Goal: Task Accomplishment & Management: Complete application form

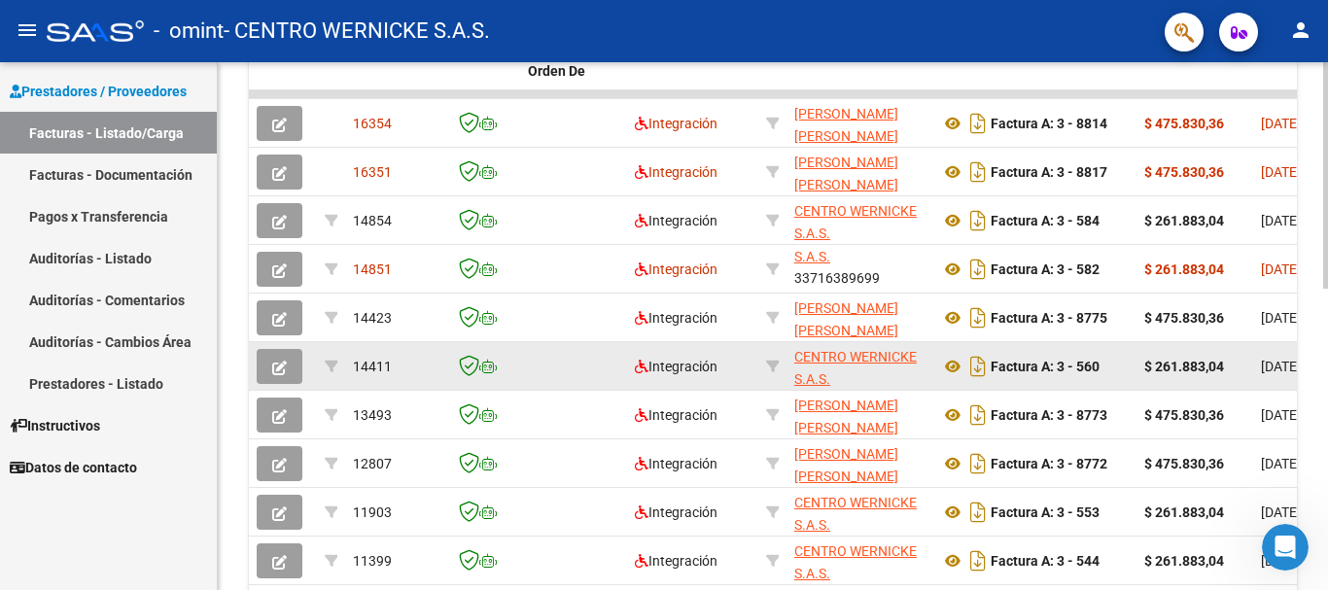
scroll to position [705, 0]
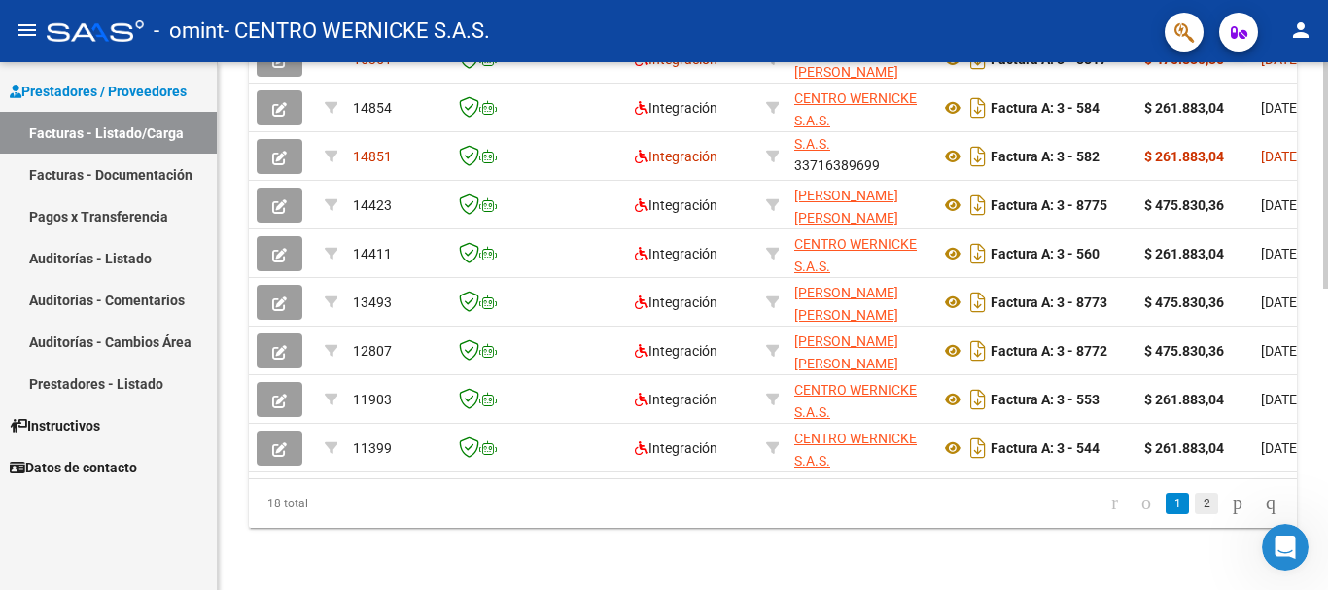
click at [1195, 497] on link "2" at bounding box center [1206, 503] width 23 height 21
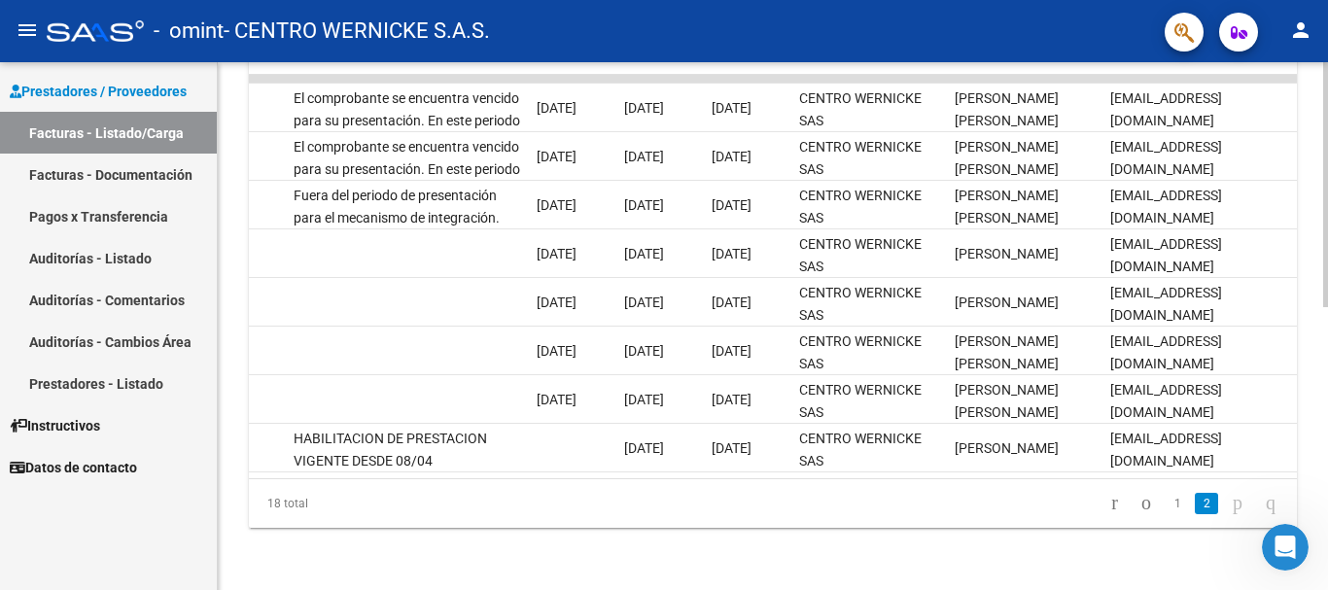
scroll to position [0, 0]
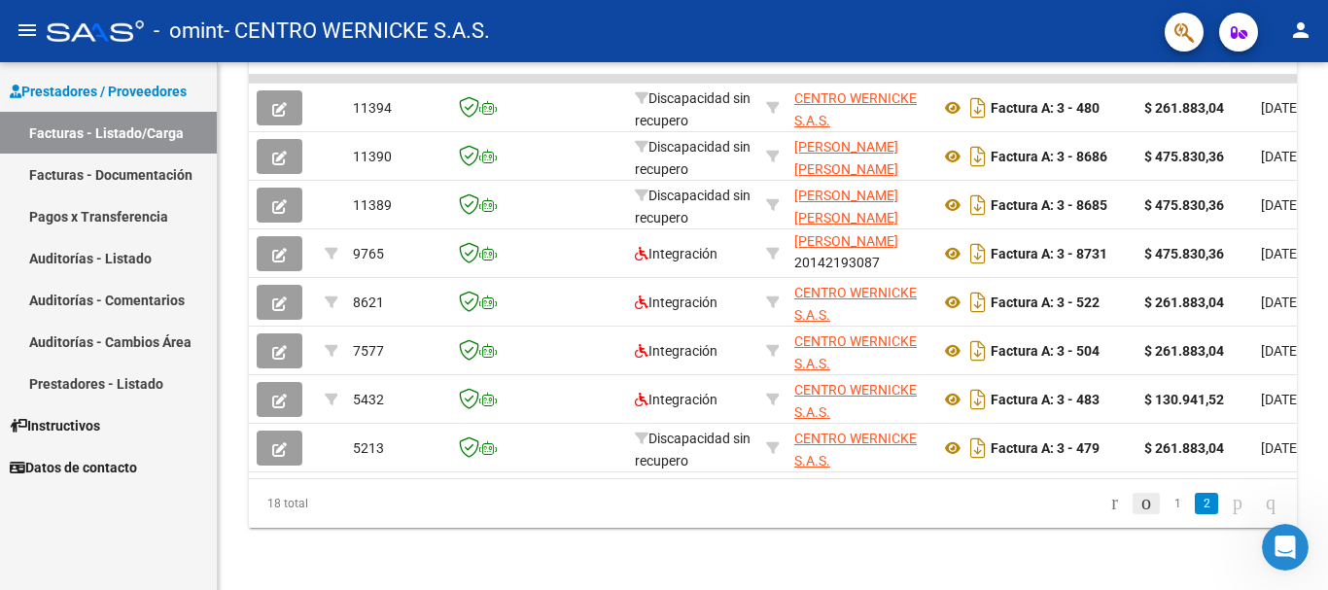
click at [1138, 509] on icon "go to previous page" at bounding box center [1146, 502] width 16 height 23
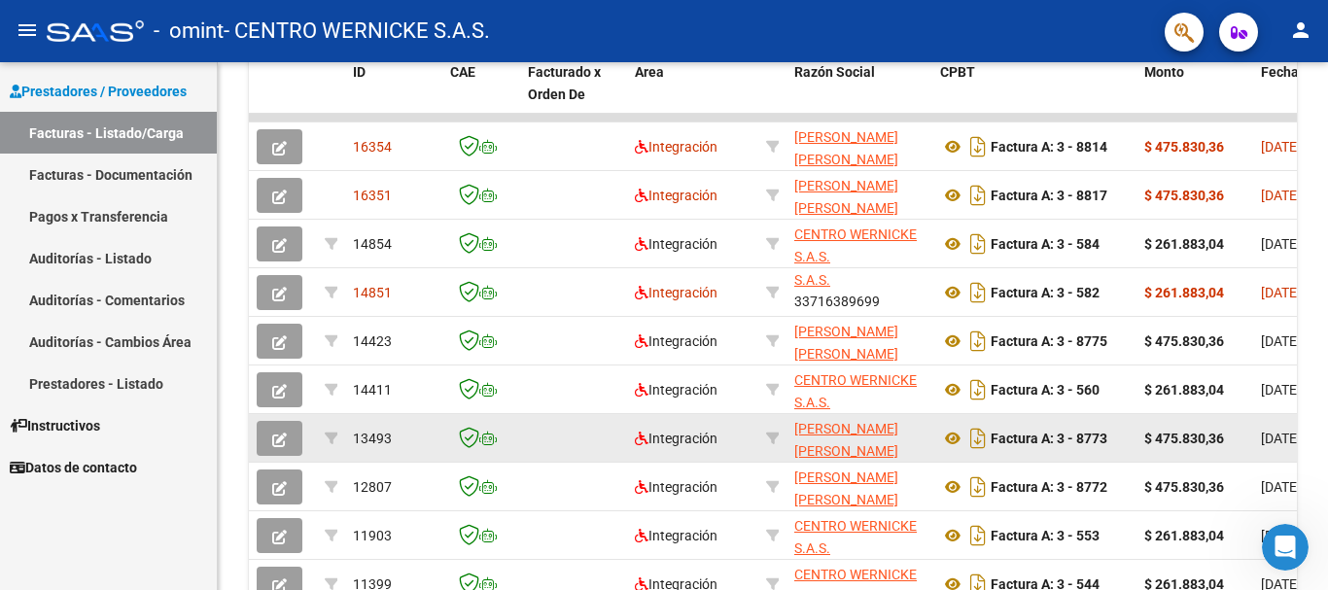
scroll to position [510, 0]
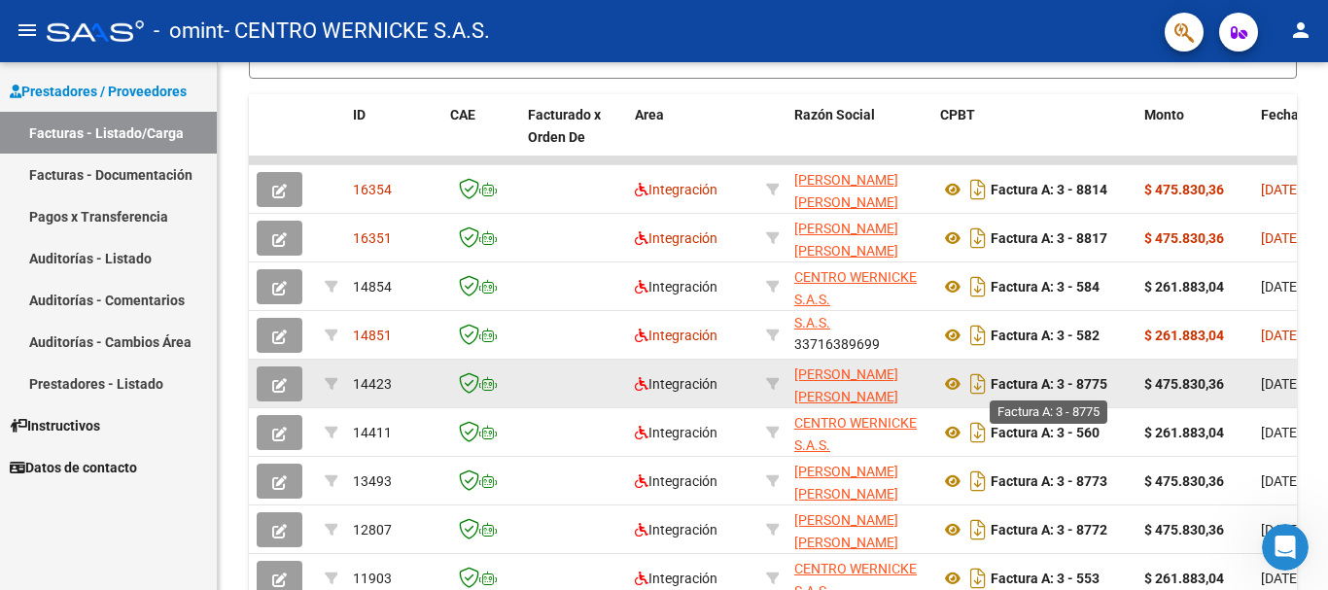
click at [1078, 380] on strong "Factura A: 3 - 8775" at bounding box center [1049, 384] width 117 height 16
click at [948, 379] on icon at bounding box center [952, 383] width 25 height 23
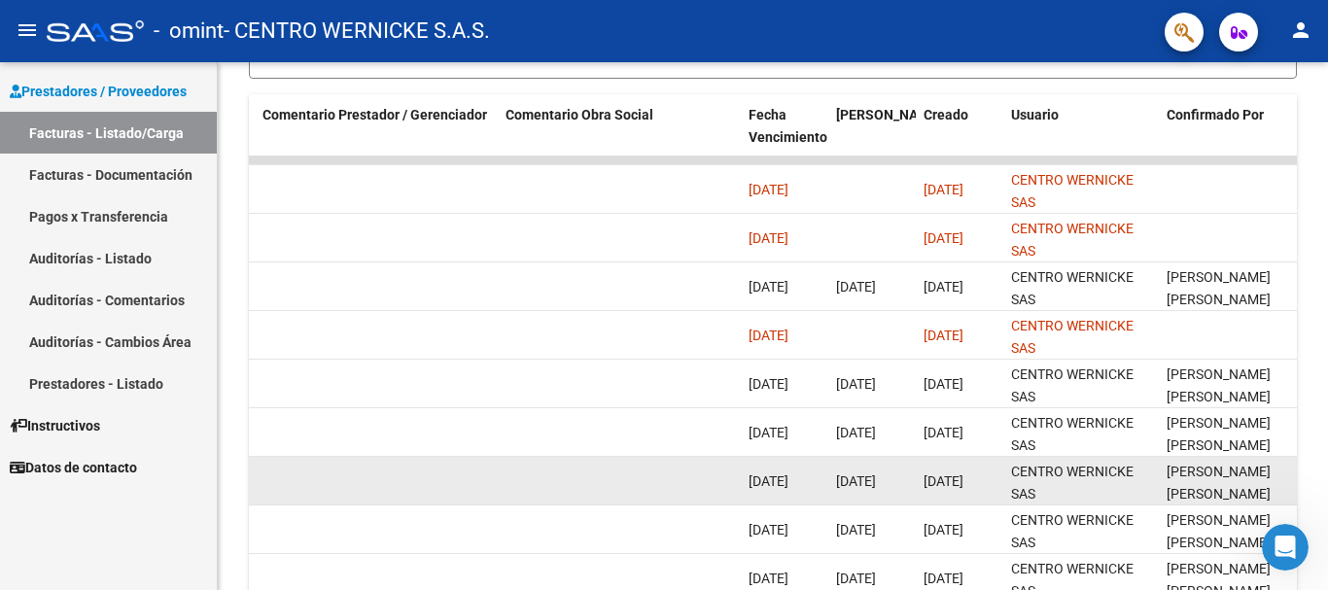
scroll to position [3, 0]
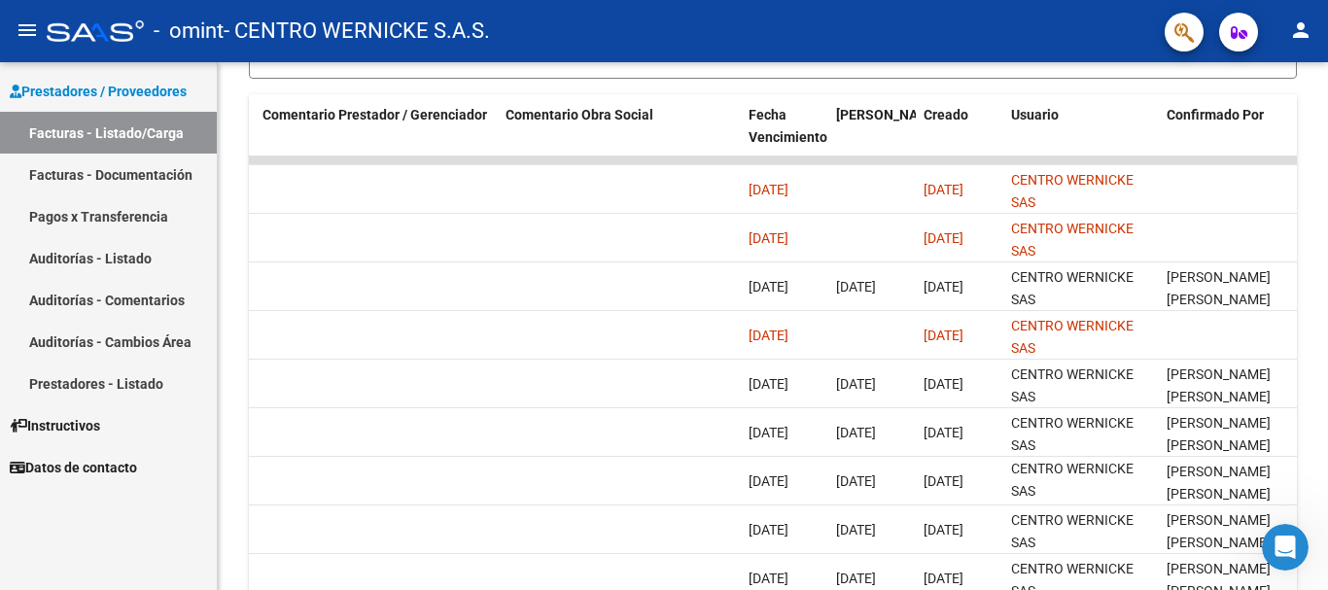
click at [100, 209] on link "Pagos x Transferencia" at bounding box center [108, 216] width 217 height 42
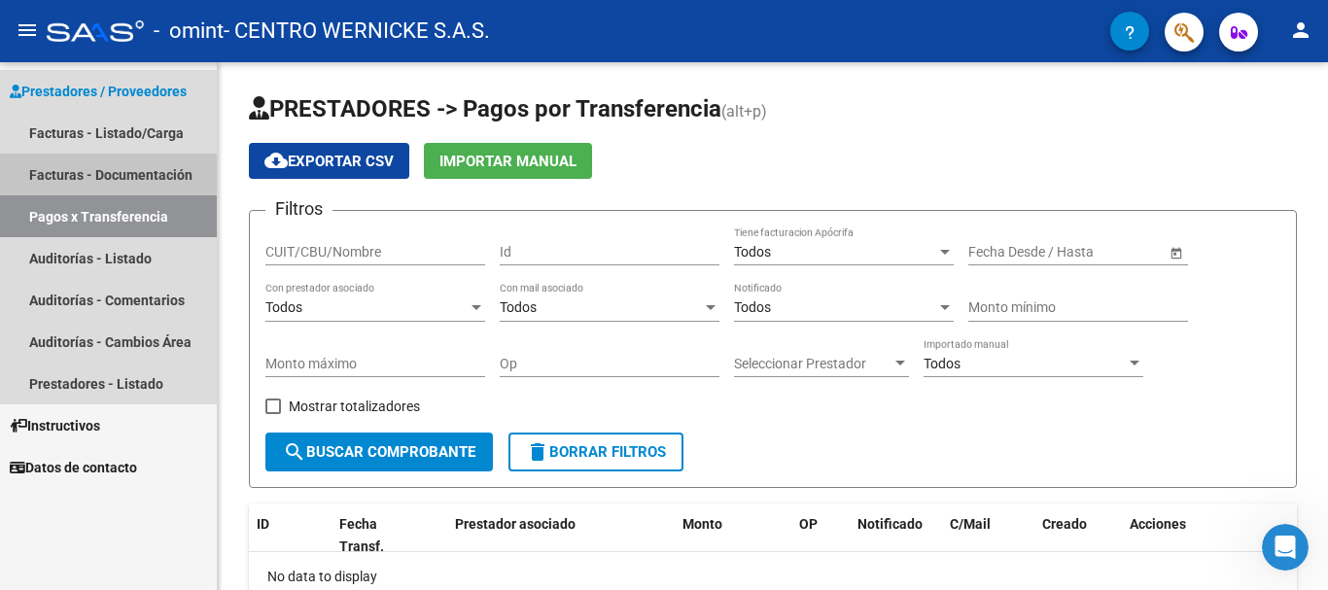
click at [100, 172] on link "Facturas - Documentación" at bounding box center [108, 175] width 217 height 42
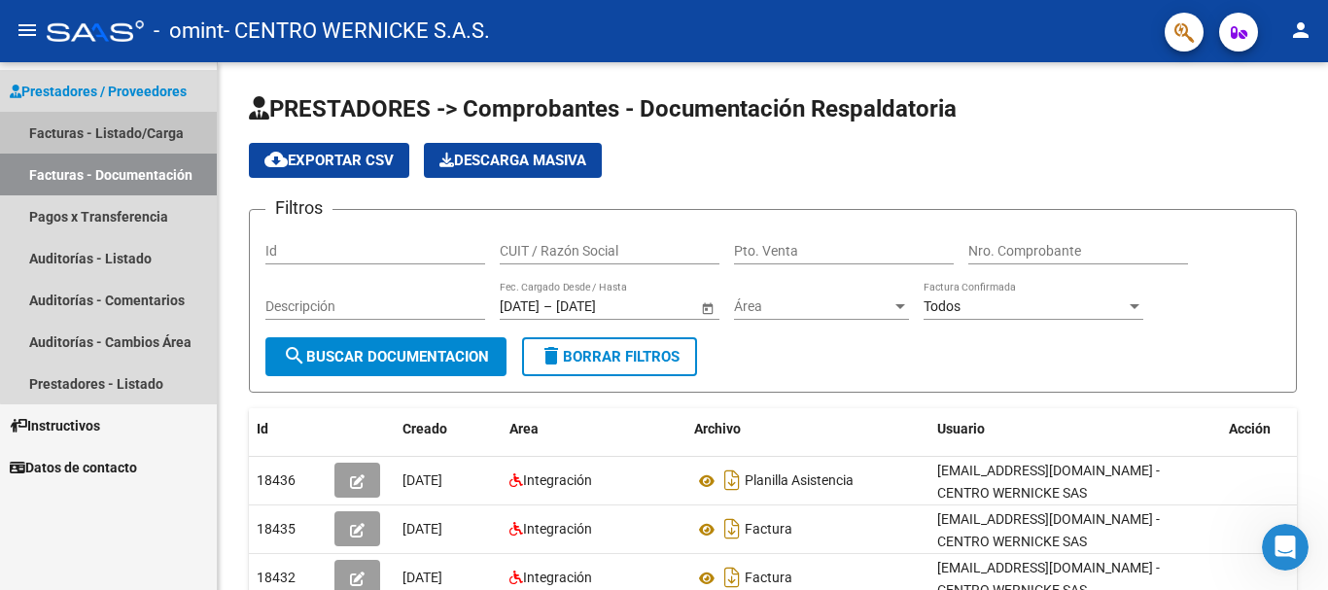
click at [111, 132] on link "Facturas - Listado/Carga" at bounding box center [108, 133] width 217 height 42
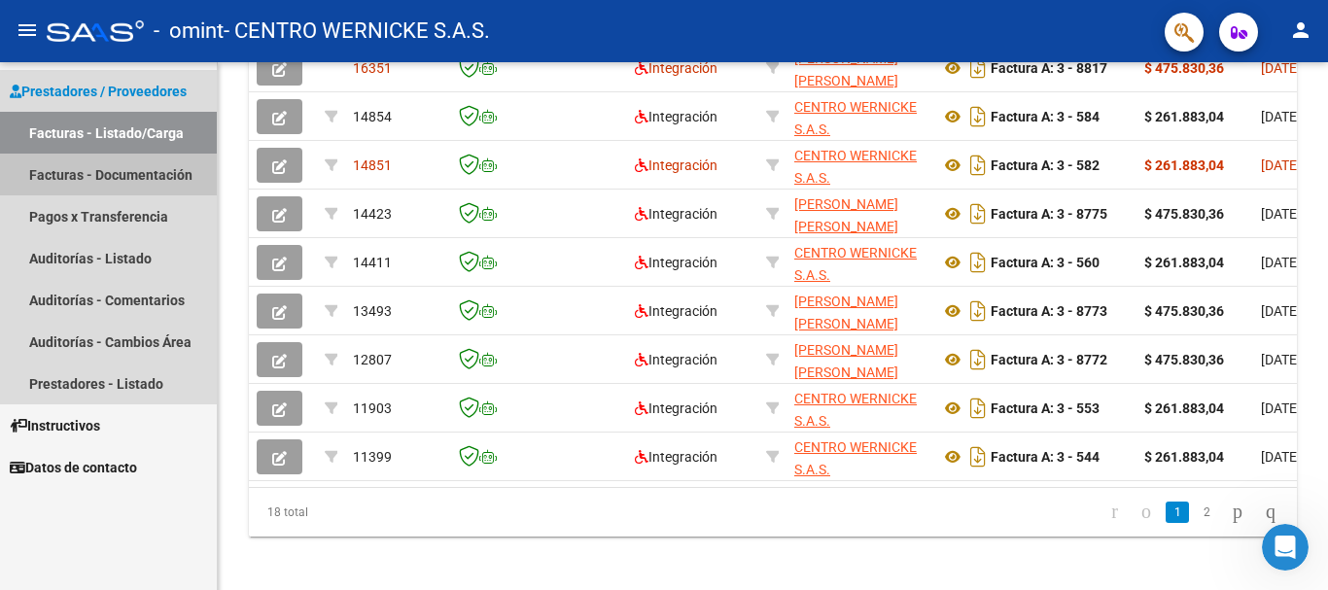
click at [101, 170] on link "Facturas - Documentación" at bounding box center [108, 175] width 217 height 42
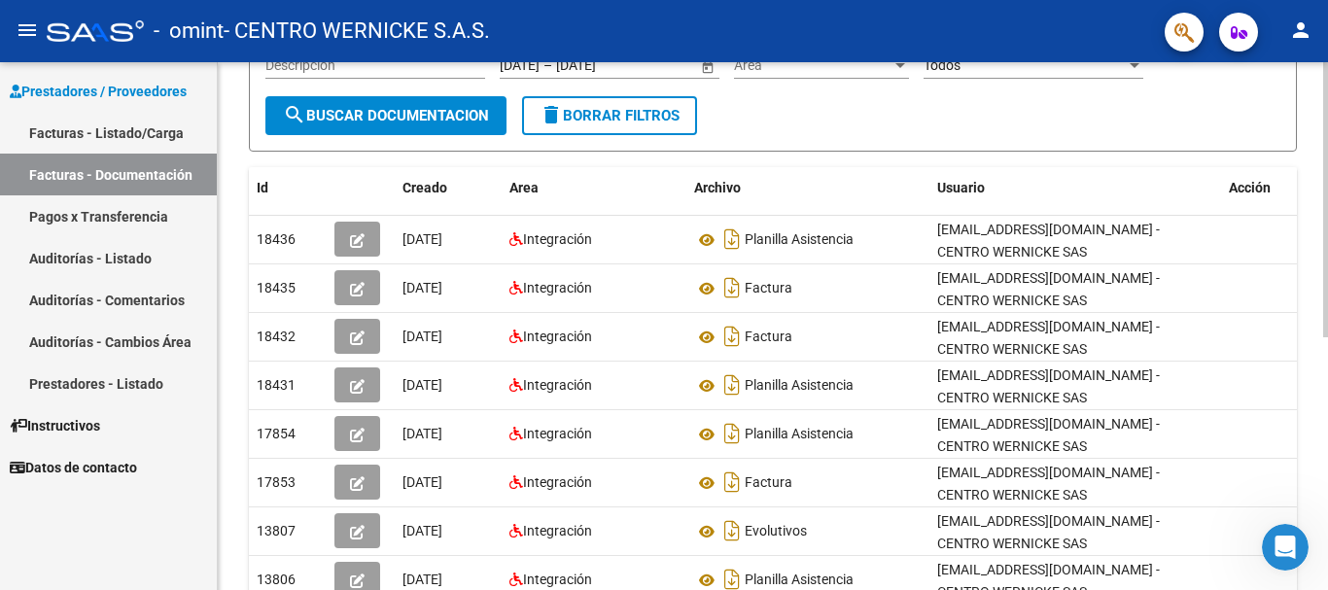
scroll to position [194, 0]
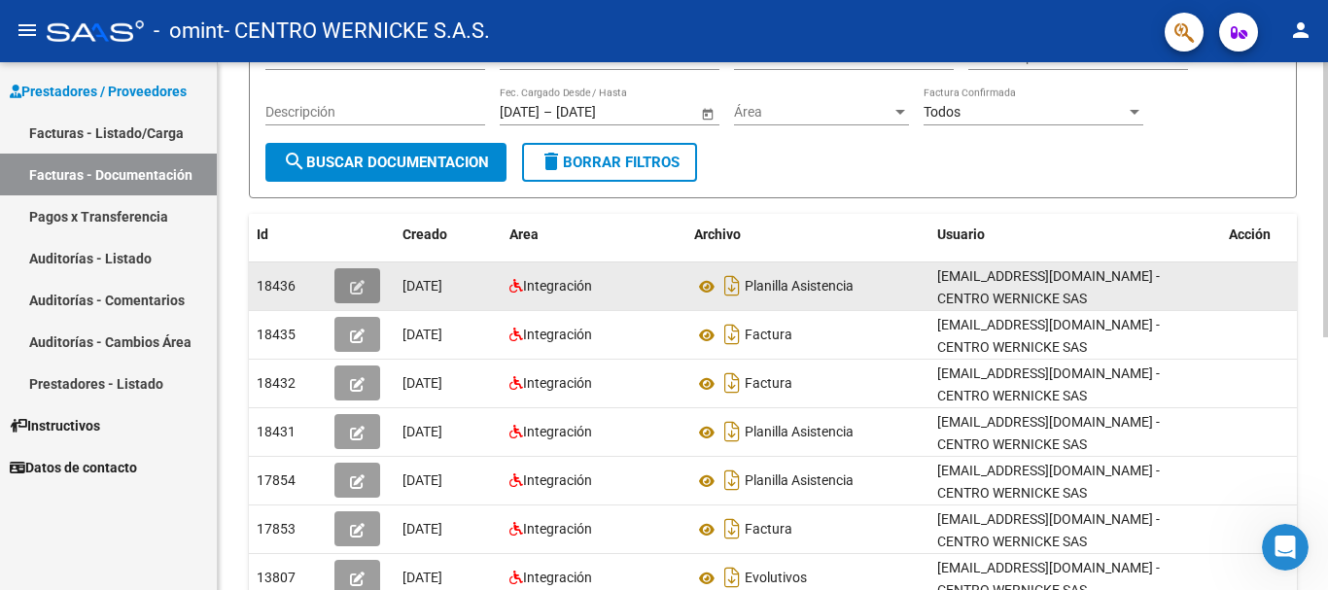
click at [358, 280] on icon "button" at bounding box center [357, 287] width 15 height 15
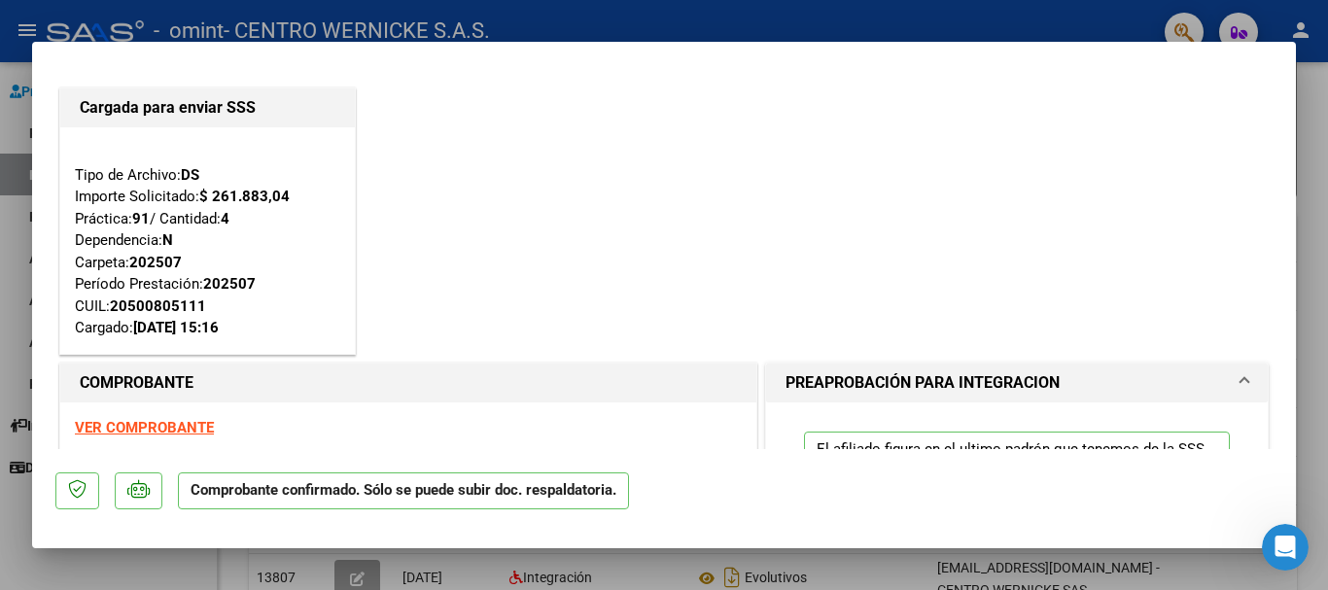
scroll to position [0, 0]
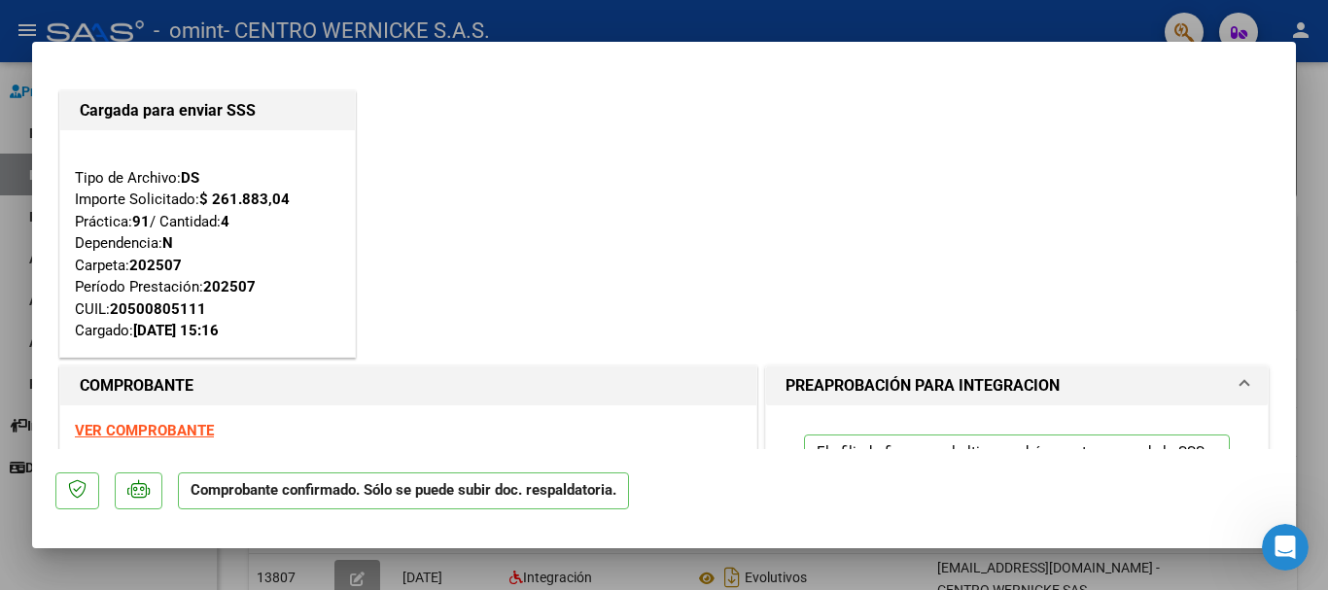
click at [866, 16] on div at bounding box center [664, 295] width 1328 height 590
type input "$ 0,00"
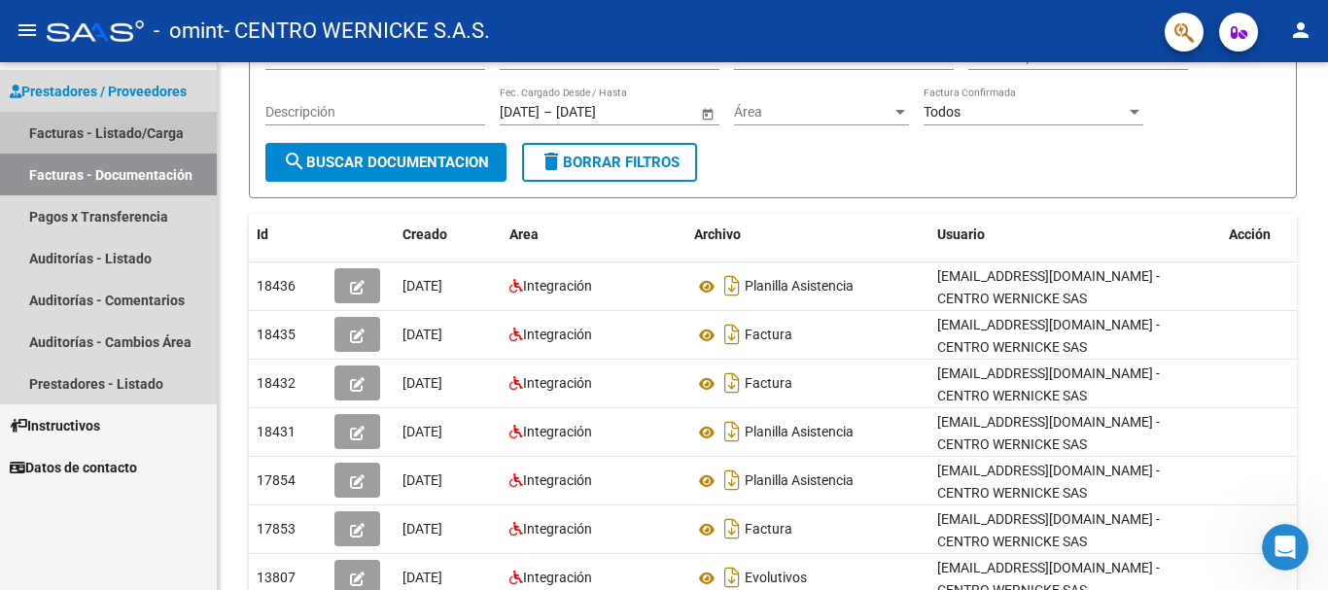
click at [122, 122] on link "Facturas - Listado/Carga" at bounding box center [108, 133] width 217 height 42
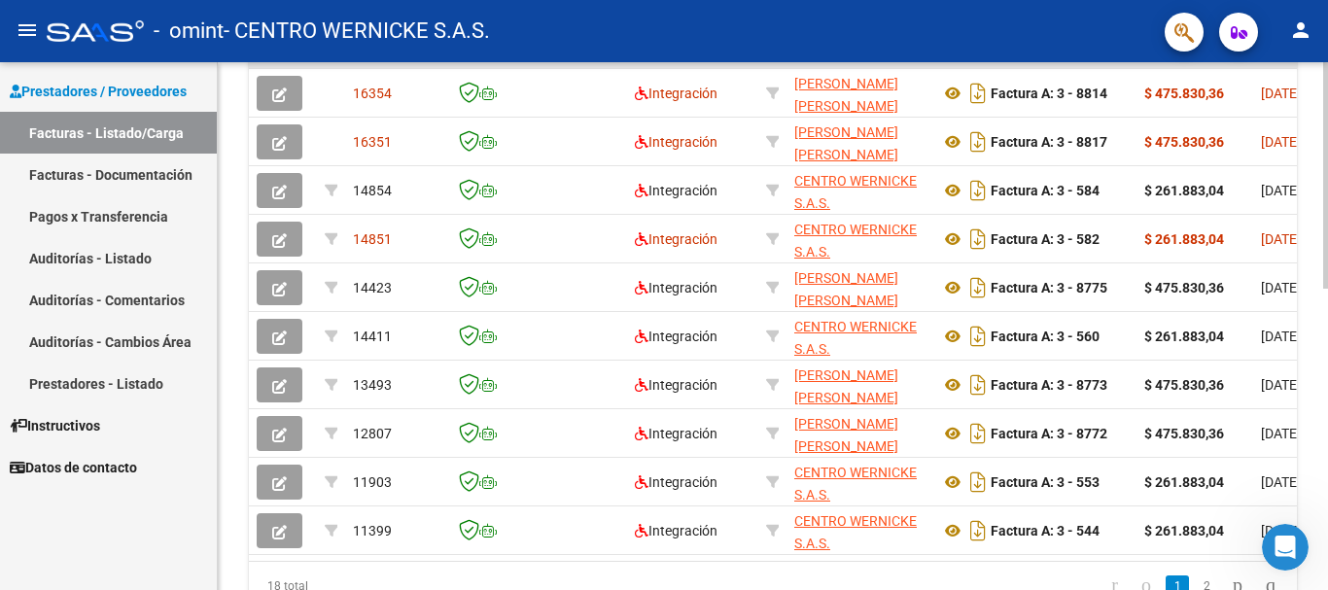
scroll to position [681, 0]
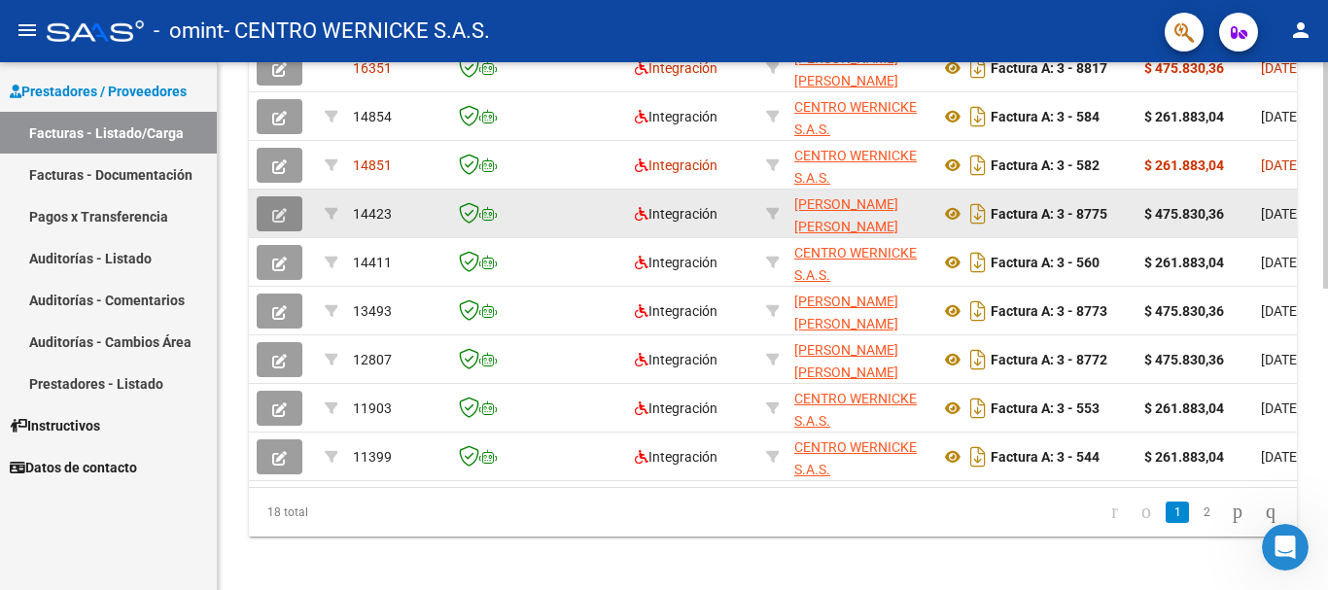
click at [272, 214] on icon "button" at bounding box center [279, 215] width 15 height 15
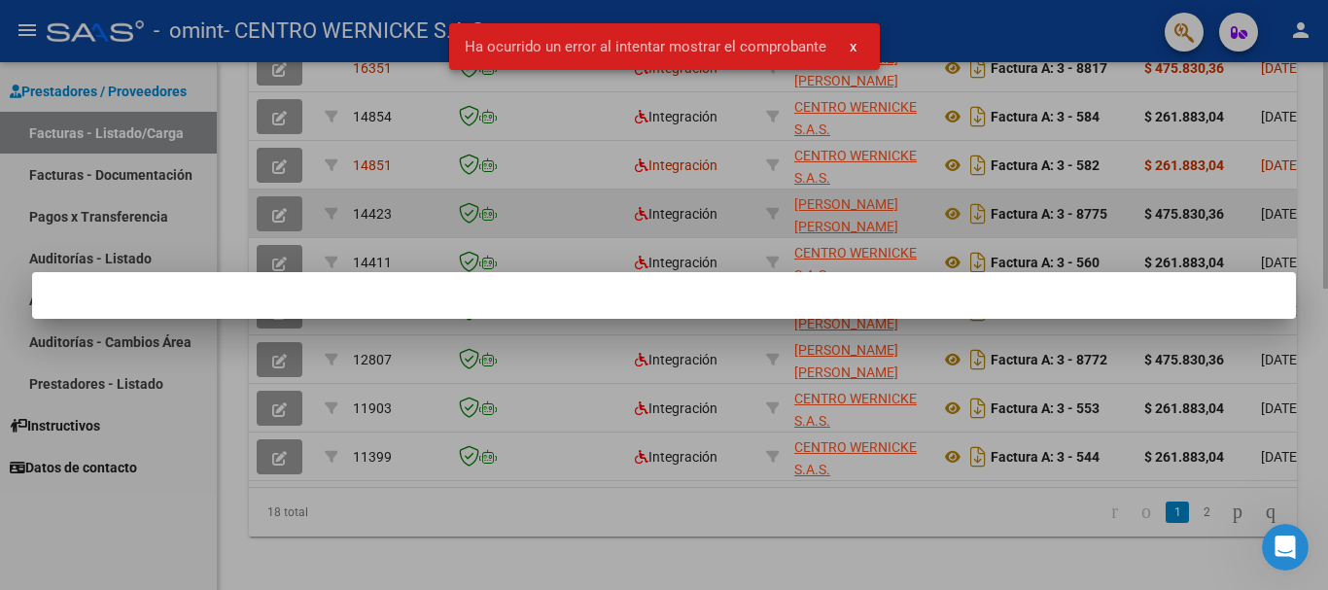
click at [272, 214] on div at bounding box center [664, 295] width 1328 height 590
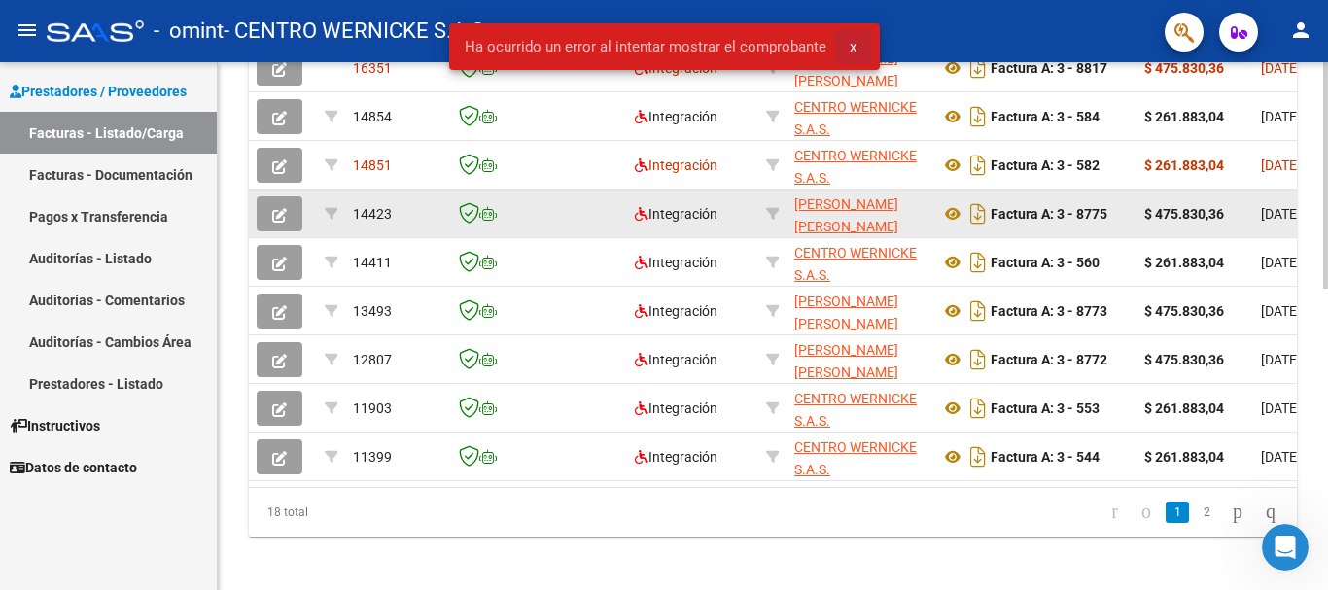
click at [852, 46] on span "x" at bounding box center [853, 46] width 7 height 17
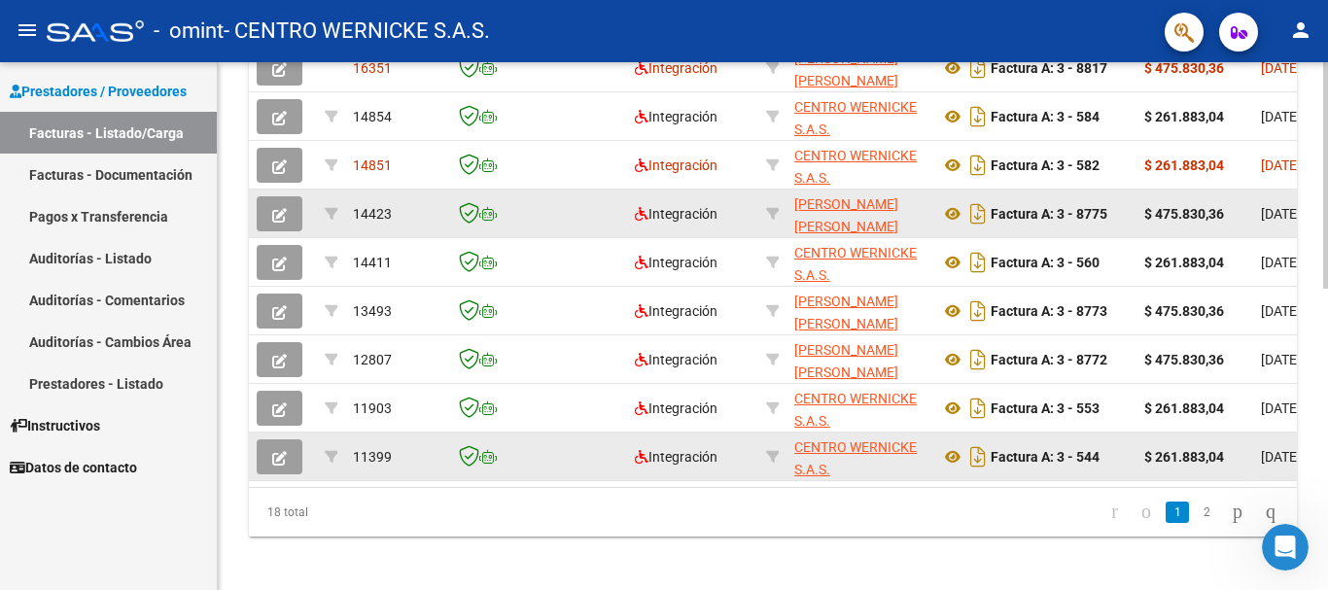
click at [272, 460] on icon "button" at bounding box center [279, 458] width 15 height 15
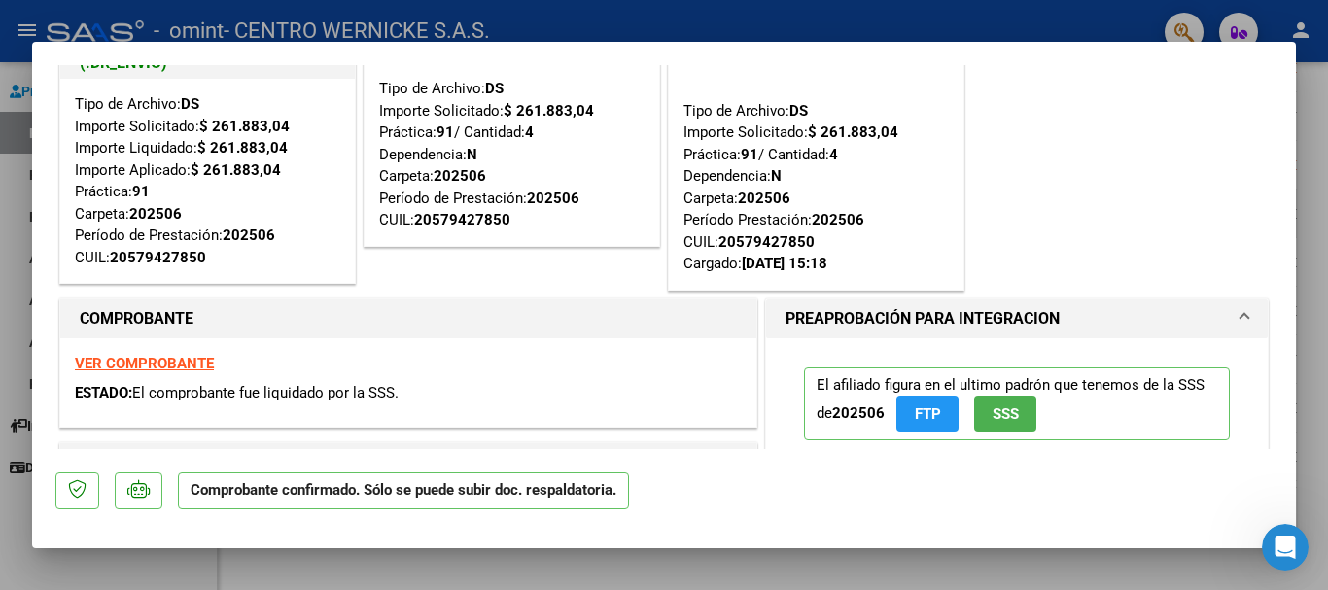
scroll to position [0, 0]
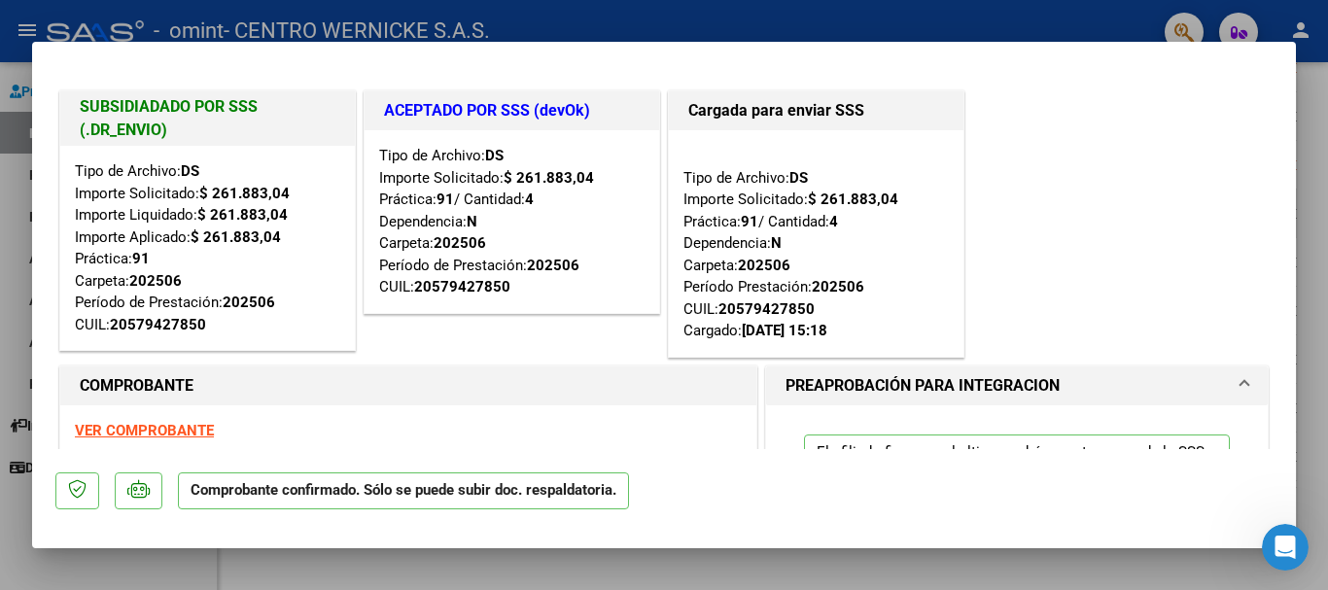
click at [916, 19] on div at bounding box center [664, 295] width 1328 height 590
type input "$ 0,00"
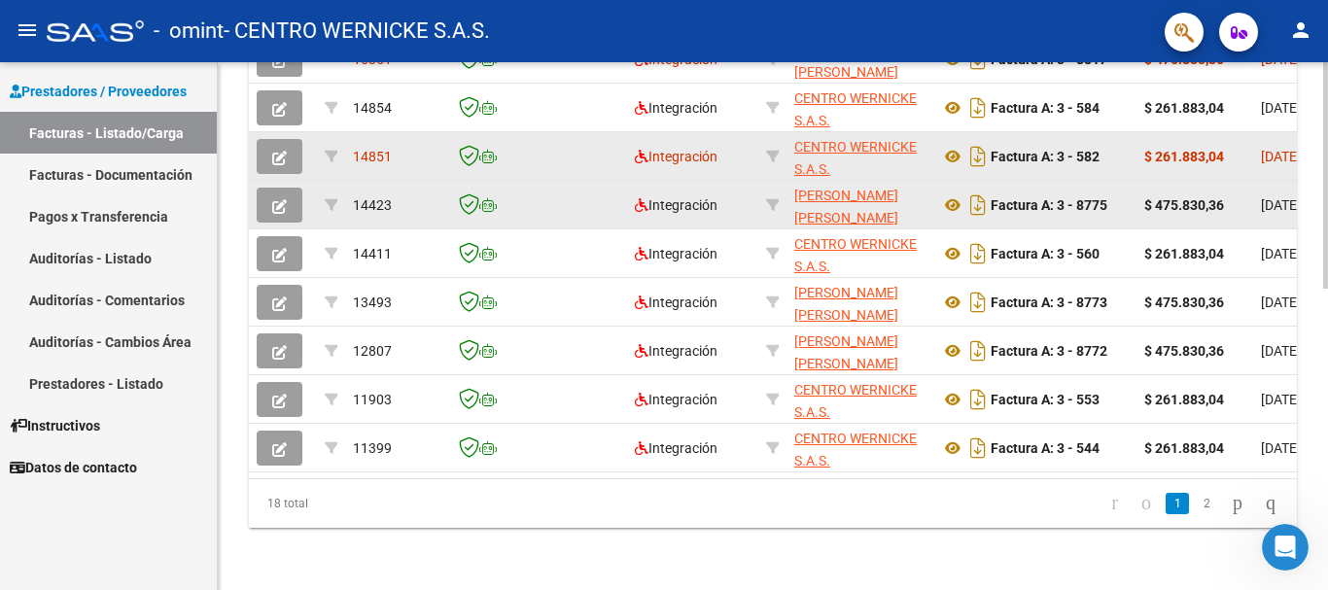
scroll to position [705, 0]
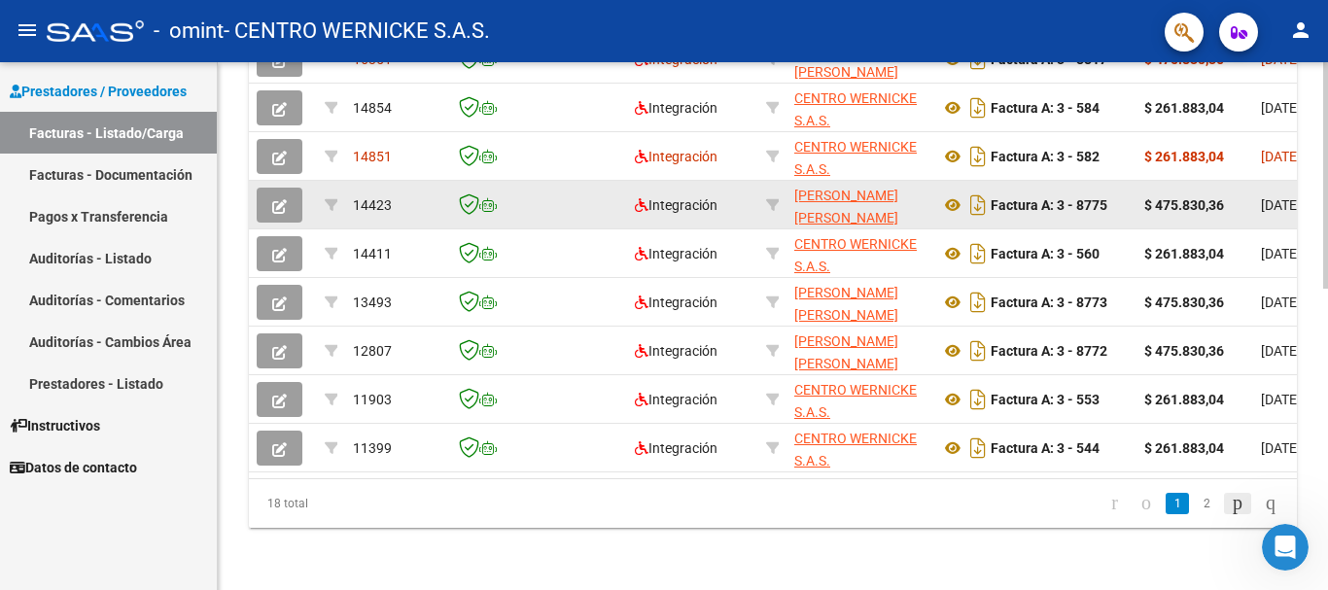
click at [1230, 507] on icon "go to next page" at bounding box center [1238, 502] width 16 height 23
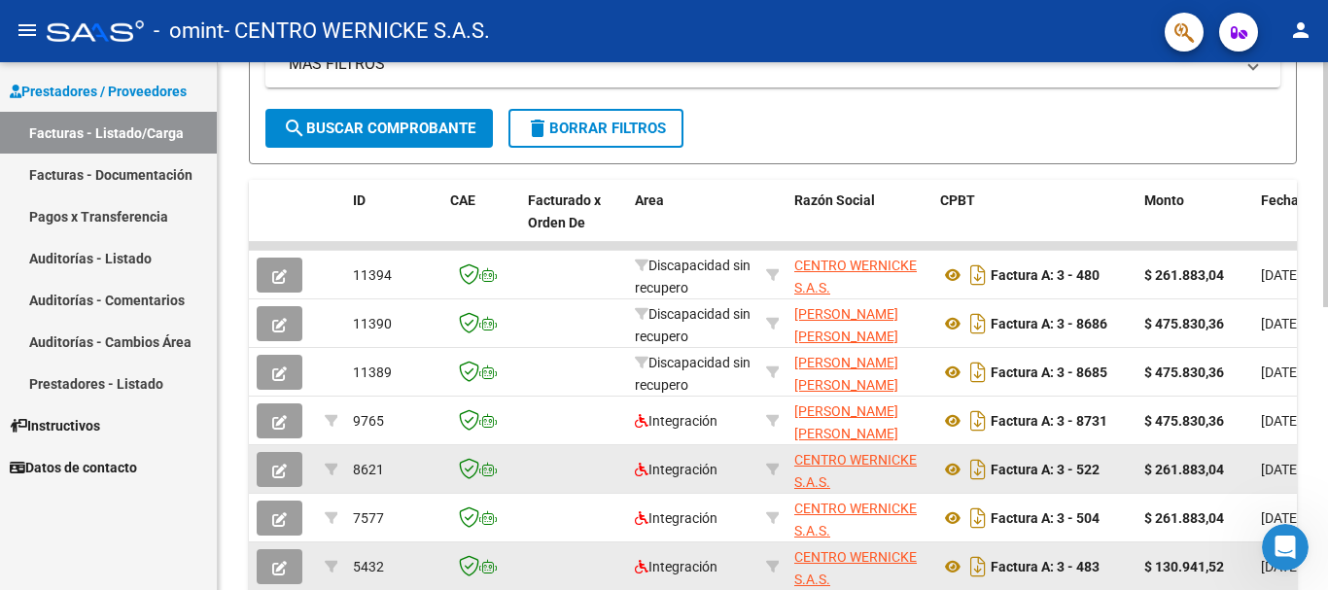
scroll to position [413, 0]
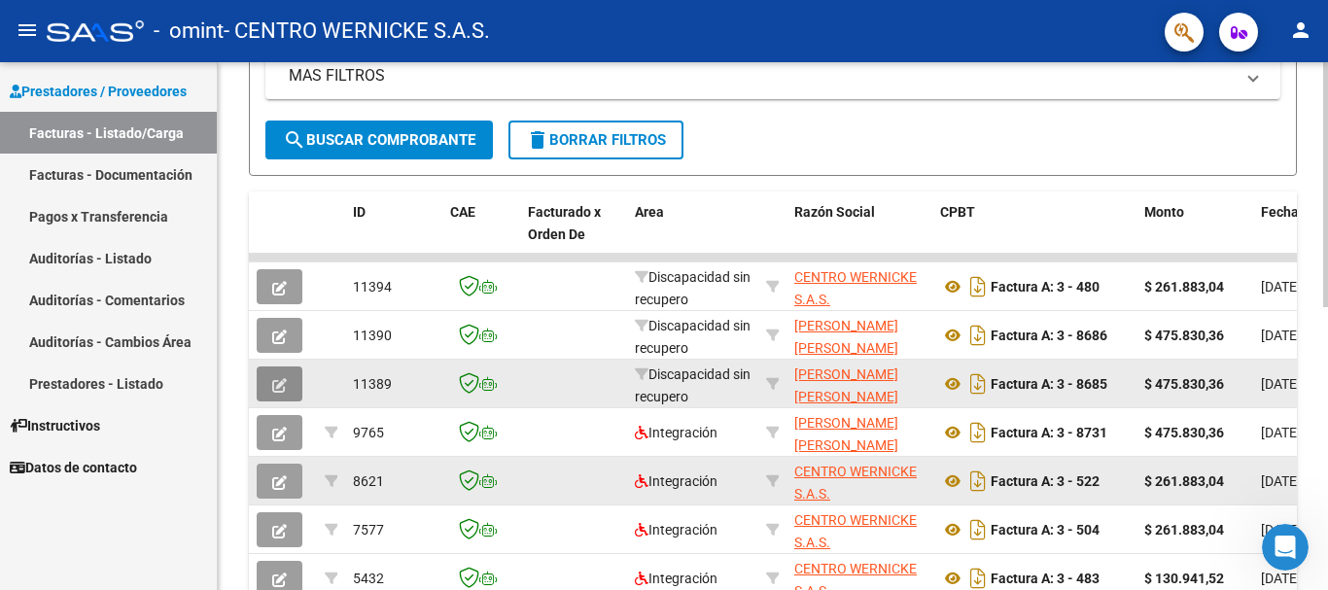
click at [278, 383] on icon "button" at bounding box center [279, 385] width 15 height 15
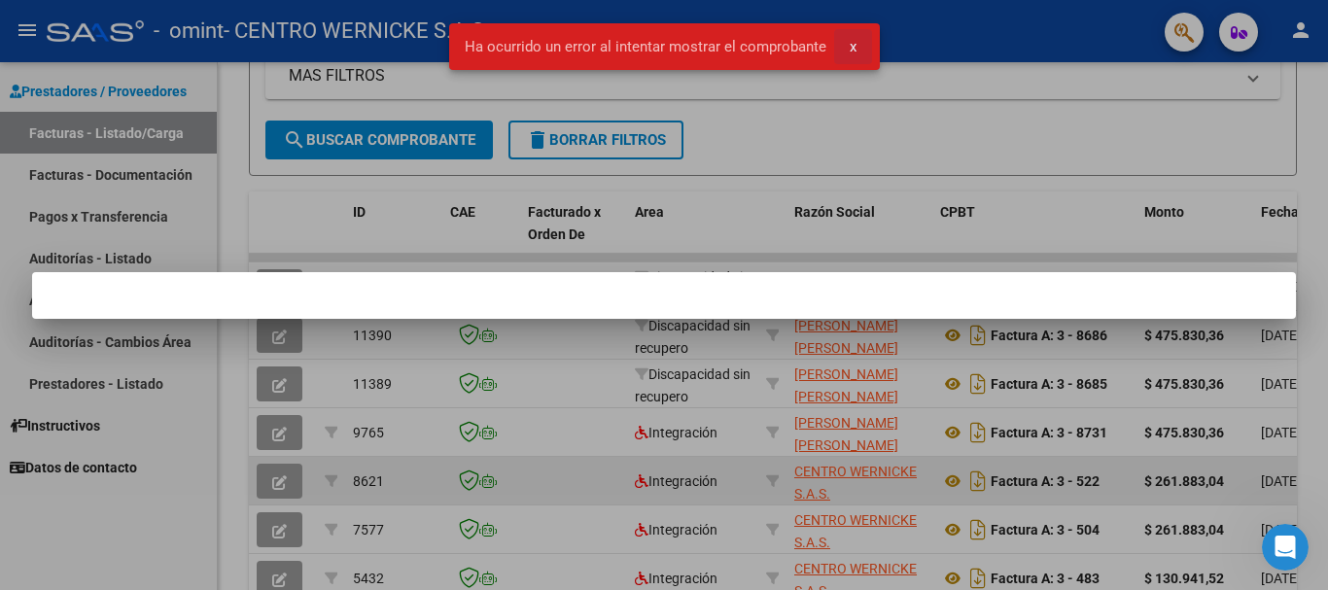
click at [856, 45] on button "x" at bounding box center [853, 46] width 38 height 35
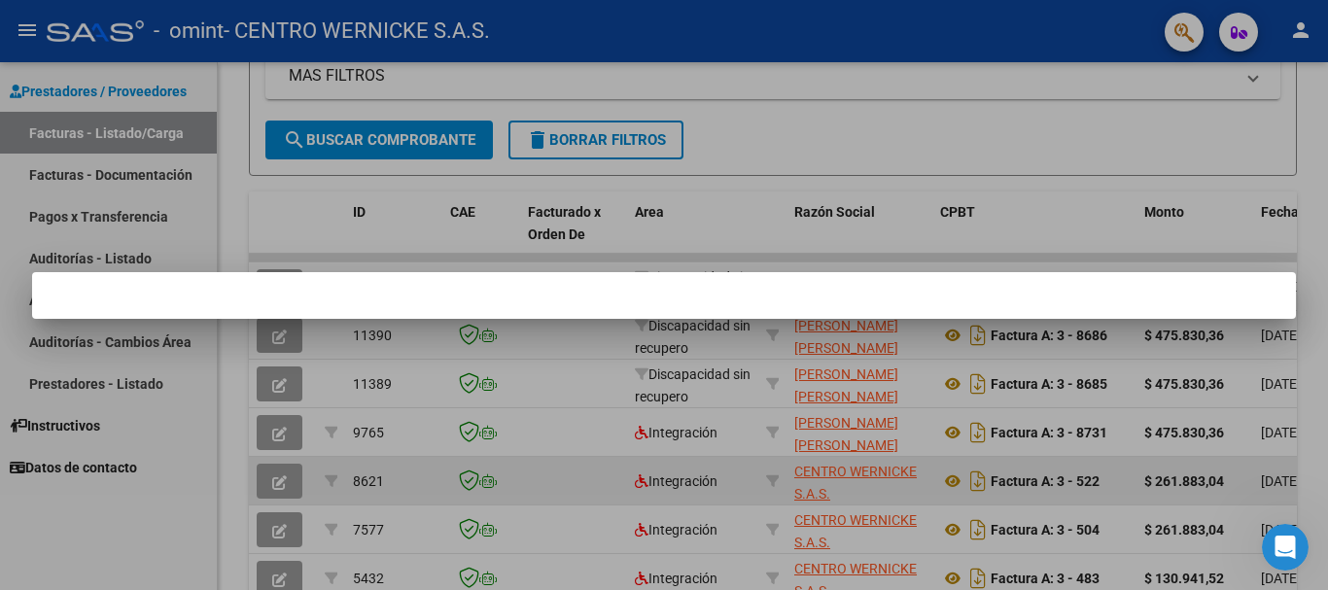
click at [892, 161] on div at bounding box center [664, 295] width 1328 height 590
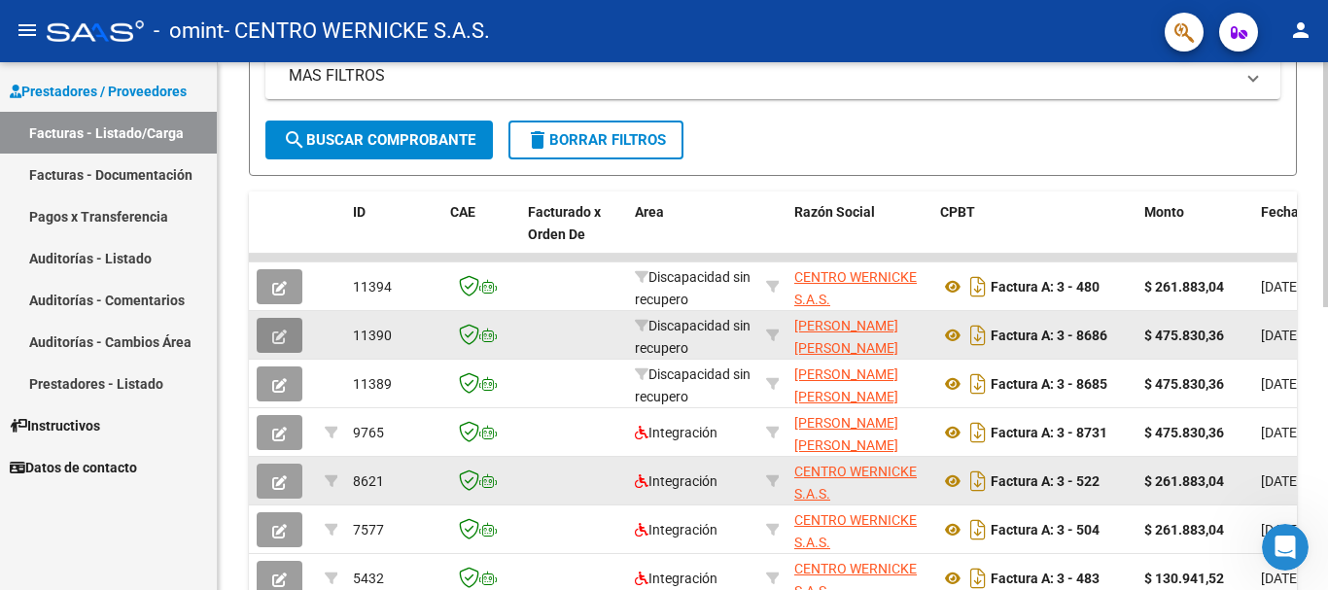
click at [279, 330] on icon "button" at bounding box center [279, 337] width 15 height 15
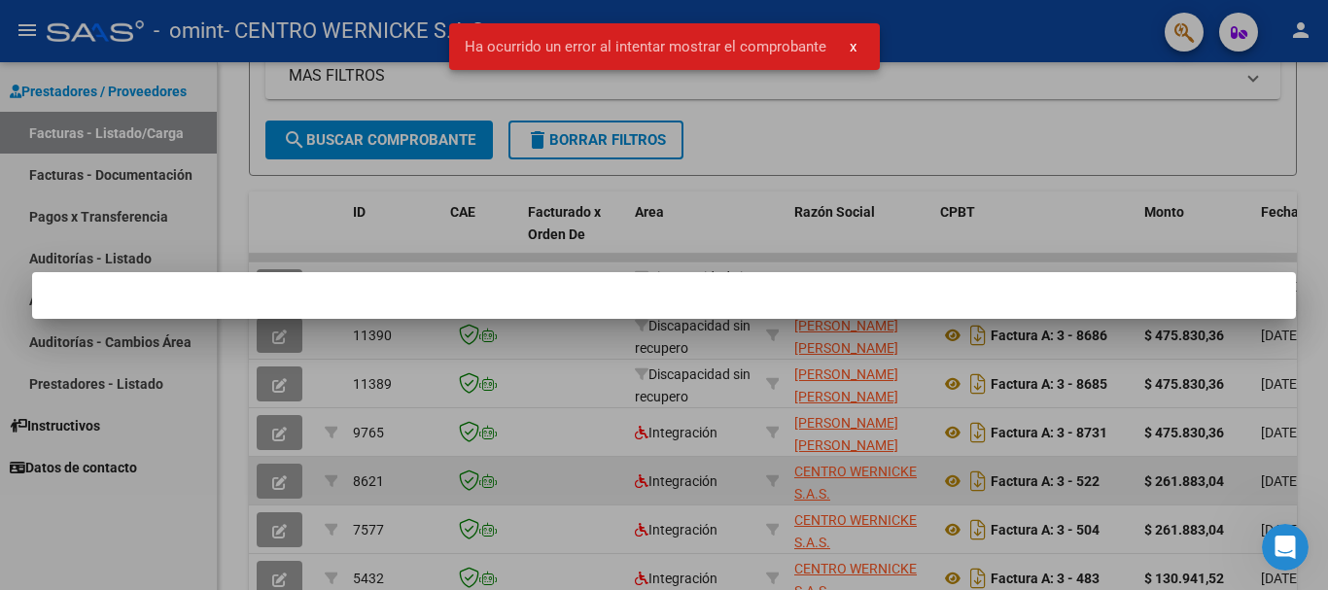
click at [962, 122] on div at bounding box center [664, 295] width 1328 height 590
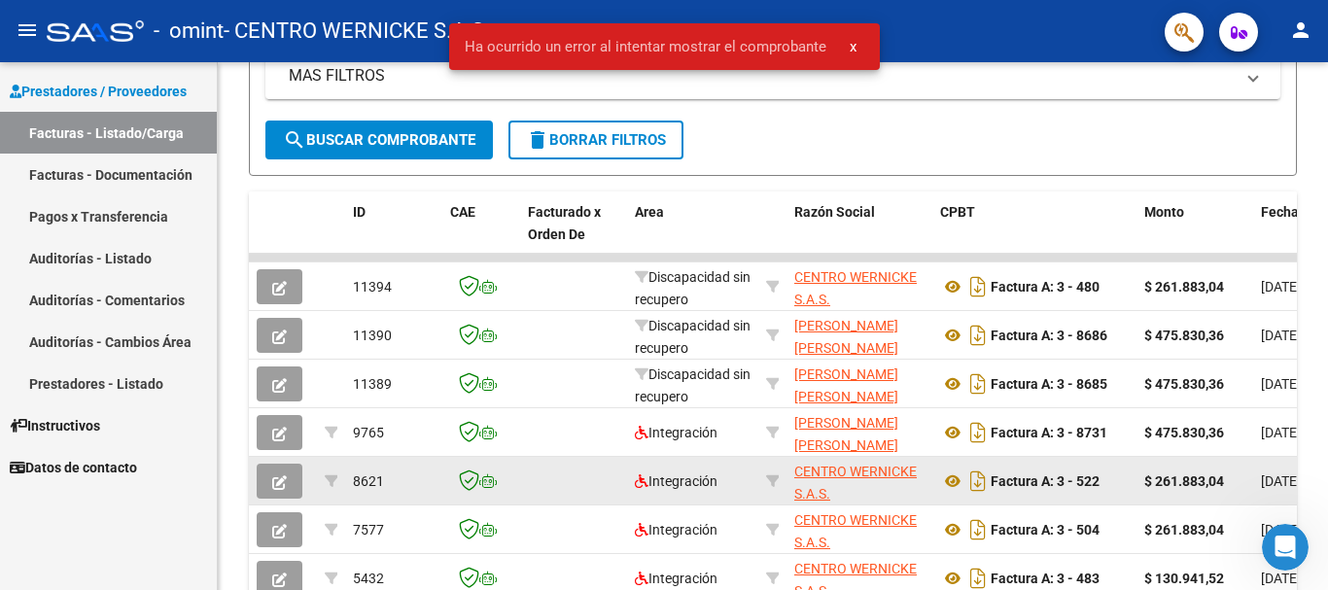
click at [851, 44] on span "x" at bounding box center [853, 46] width 7 height 17
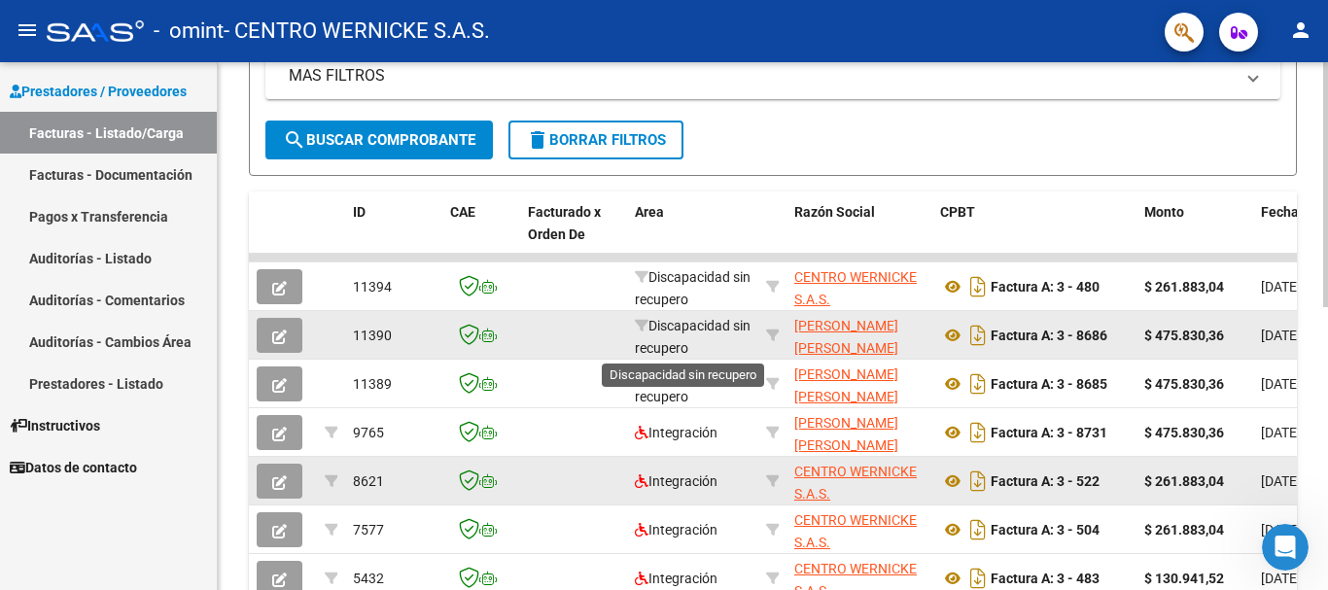
scroll to position [3, 0]
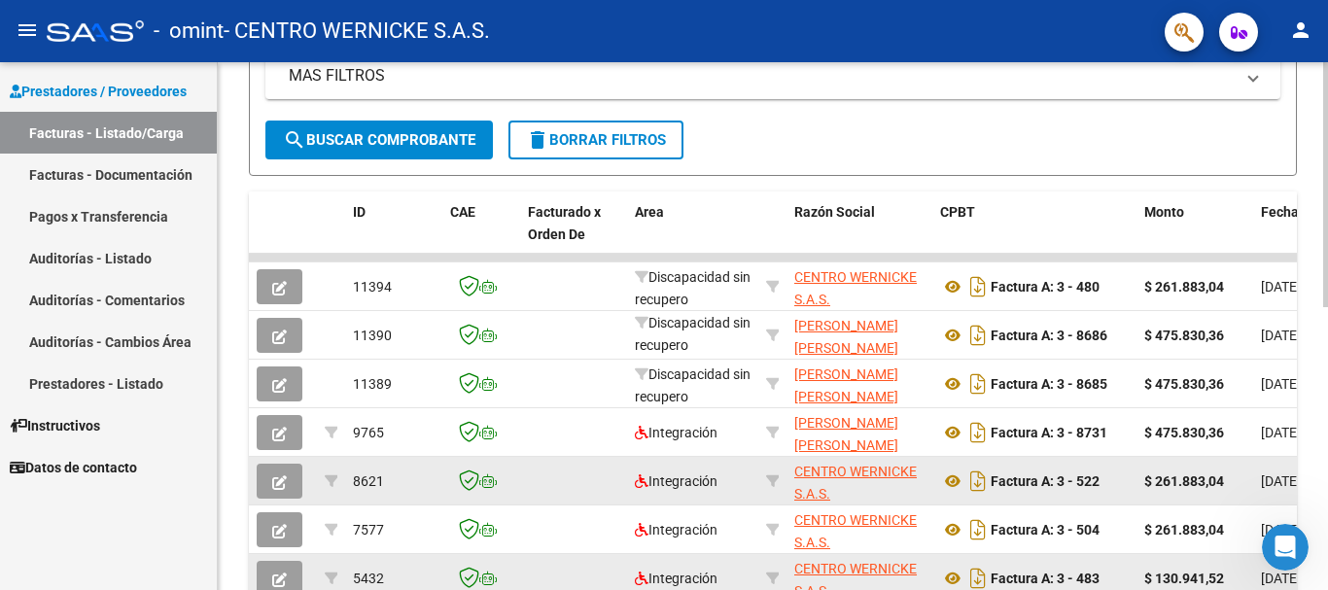
click at [284, 580] on icon "button" at bounding box center [279, 580] width 15 height 15
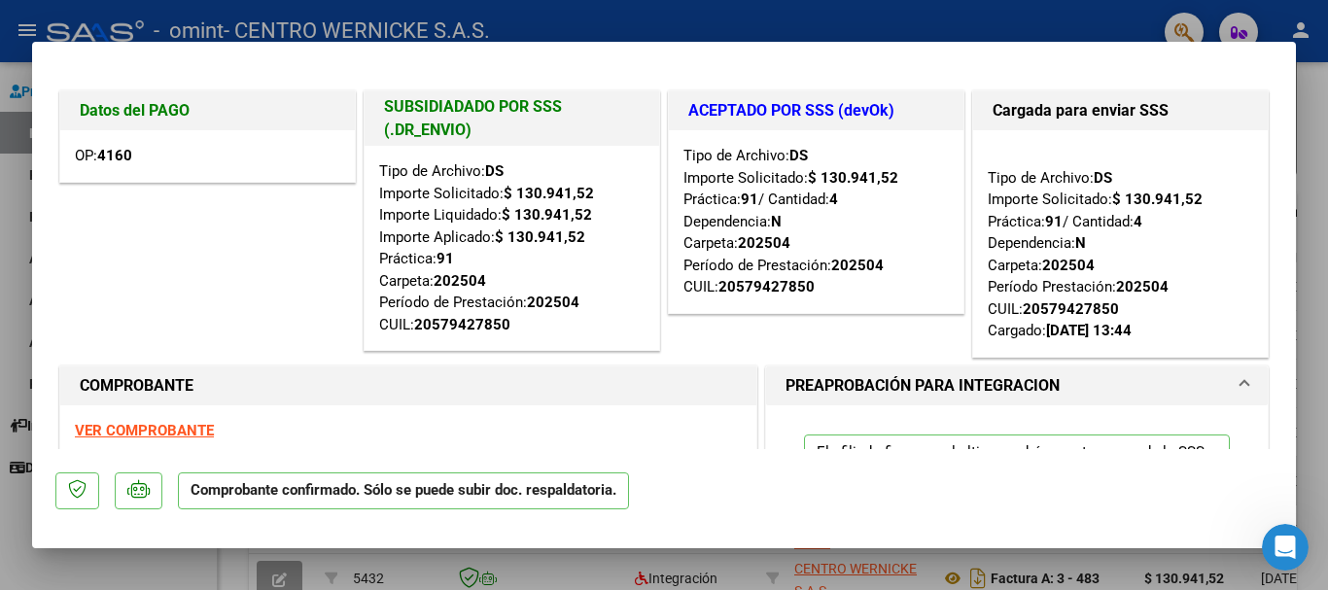
click at [116, 154] on strong "4160" at bounding box center [114, 155] width 35 height 17
click at [122, 155] on strong "4160" at bounding box center [114, 155] width 35 height 17
click at [86, 157] on span "OP: 4160" at bounding box center [103, 155] width 57 height 17
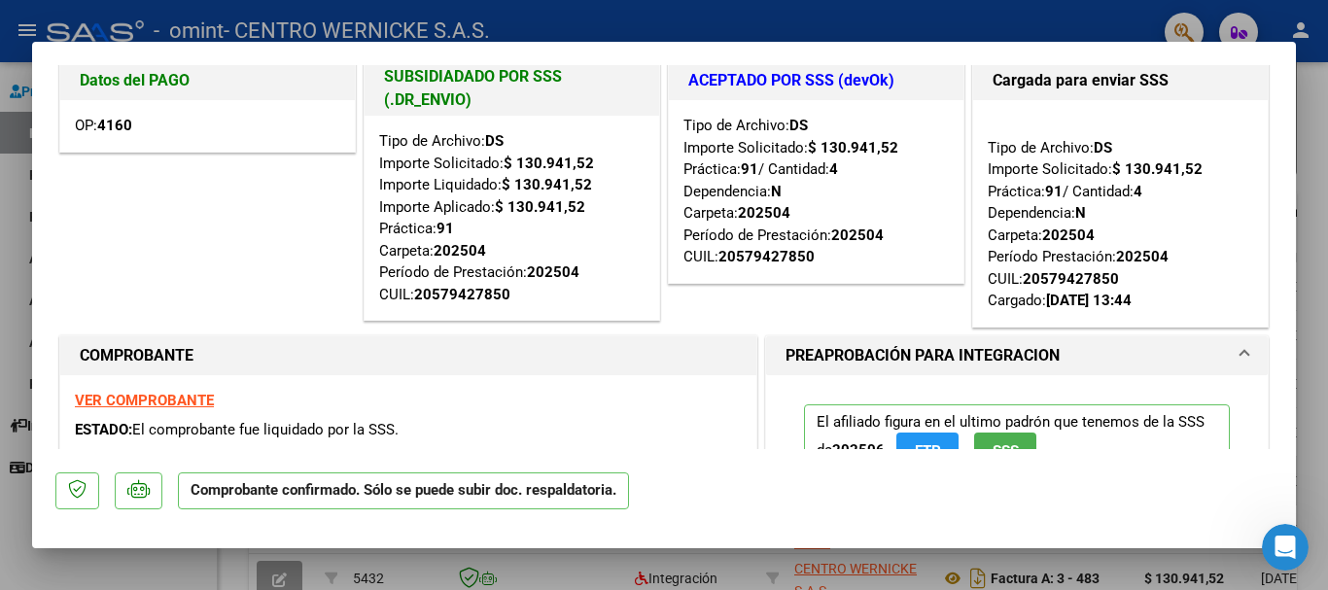
scroll to position [0, 0]
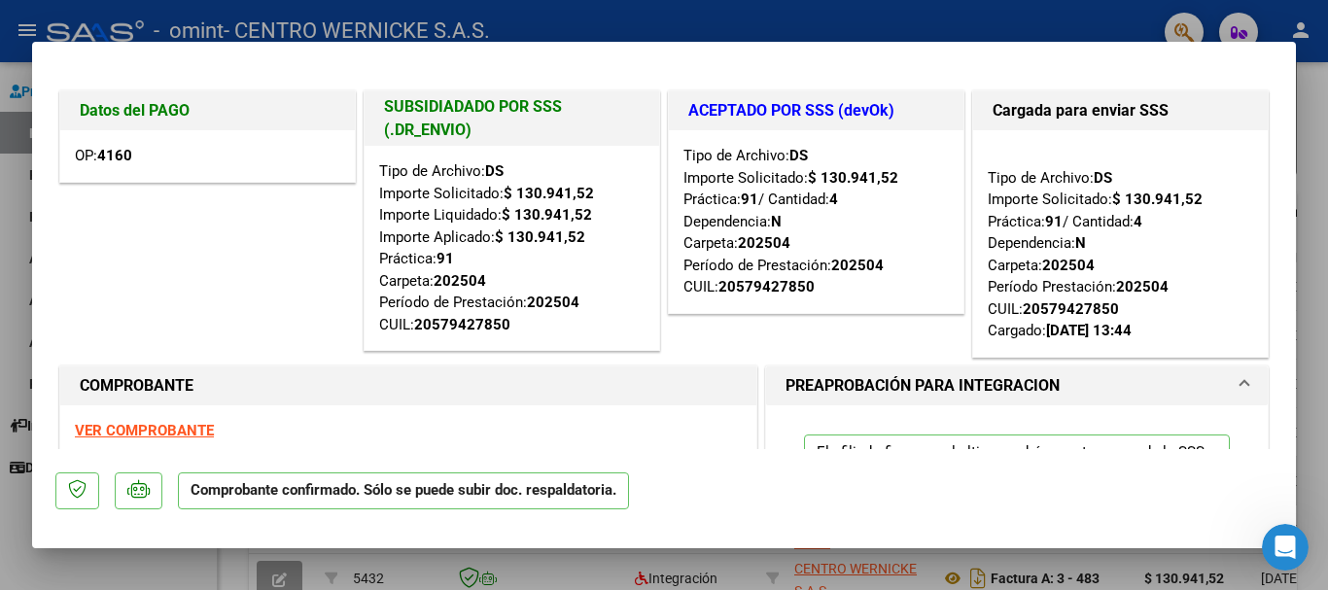
click at [957, 18] on div at bounding box center [664, 295] width 1328 height 590
type input "$ 0,00"
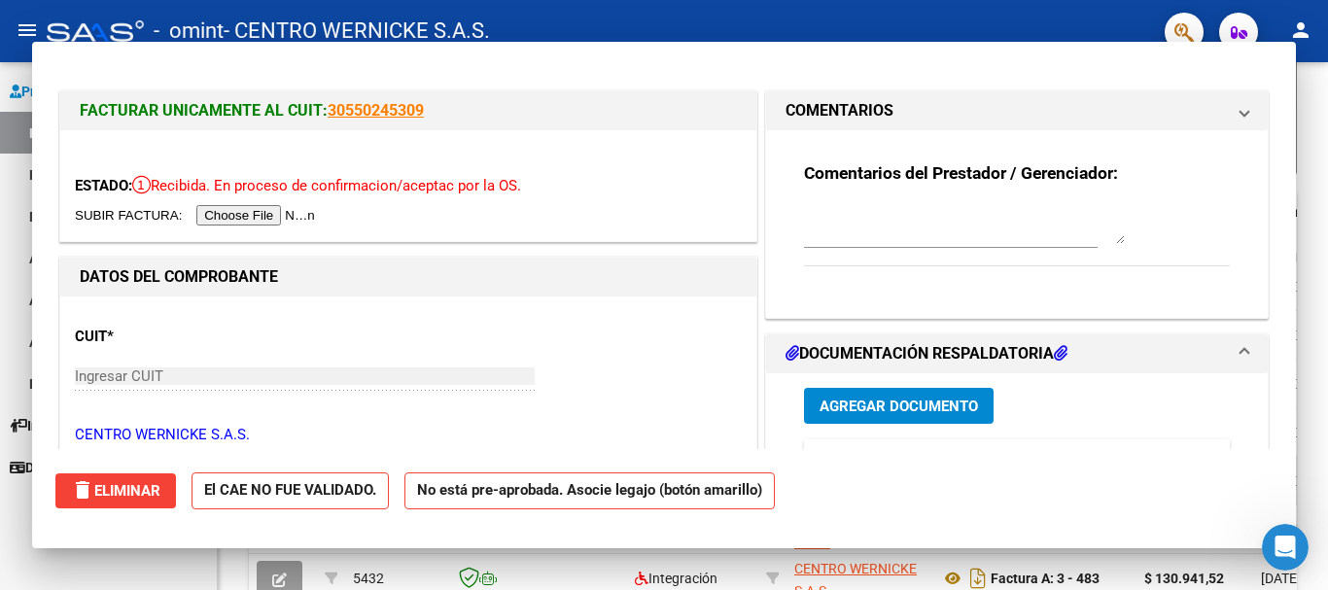
scroll to position [419, 0]
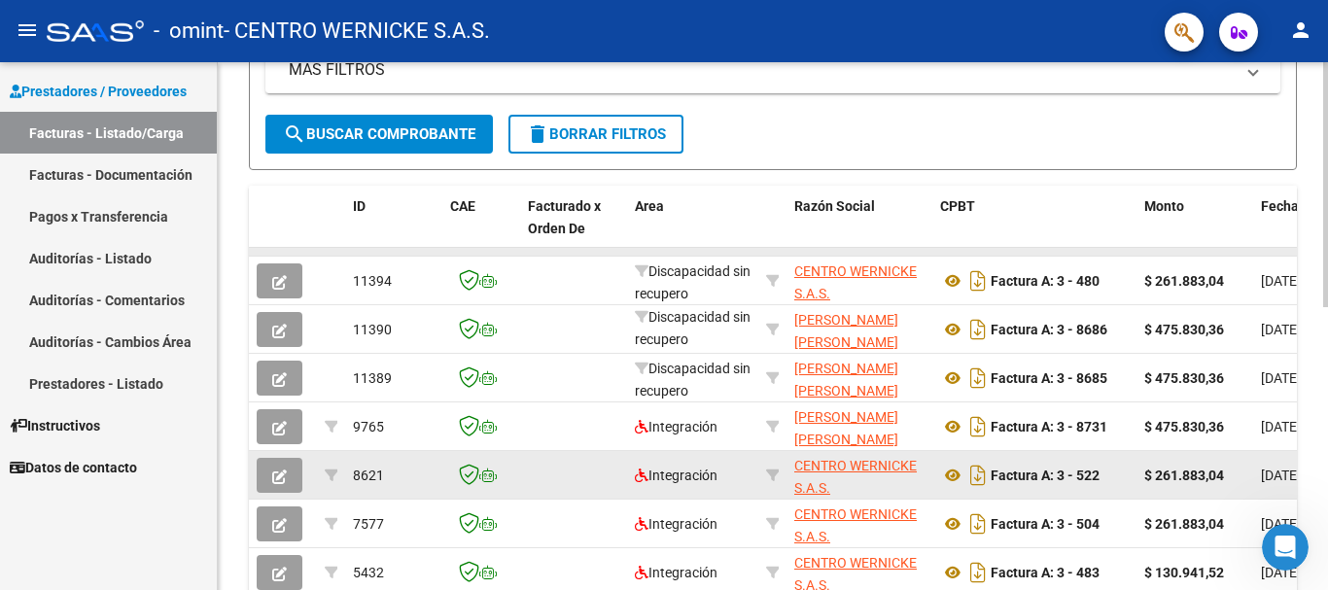
drag, startPoint x: 853, startPoint y: 251, endPoint x: 1144, endPoint y: 250, distance: 291.7
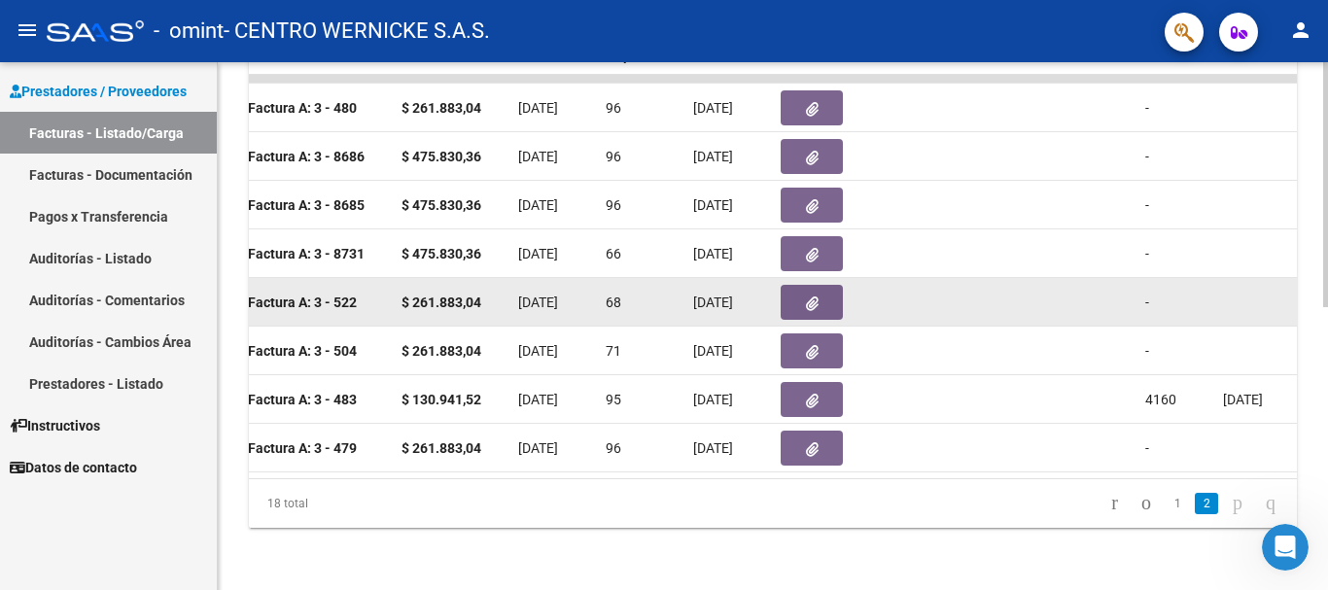
scroll to position [0, 1050]
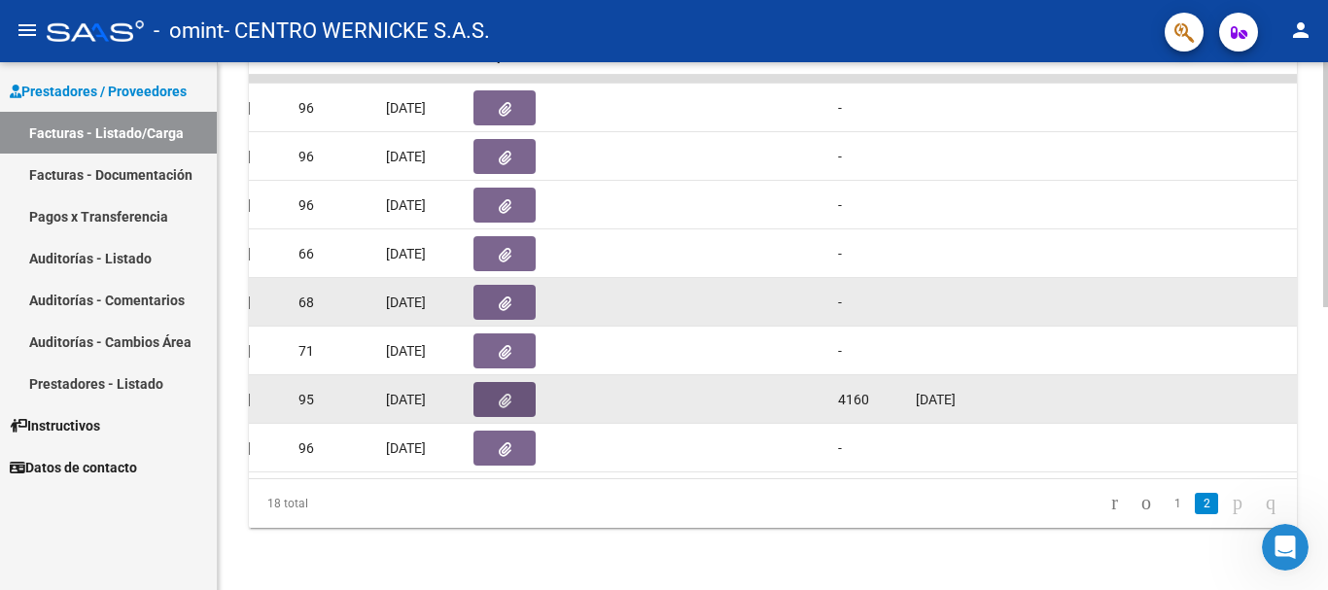
click at [505, 394] on icon "button" at bounding box center [505, 401] width 13 height 15
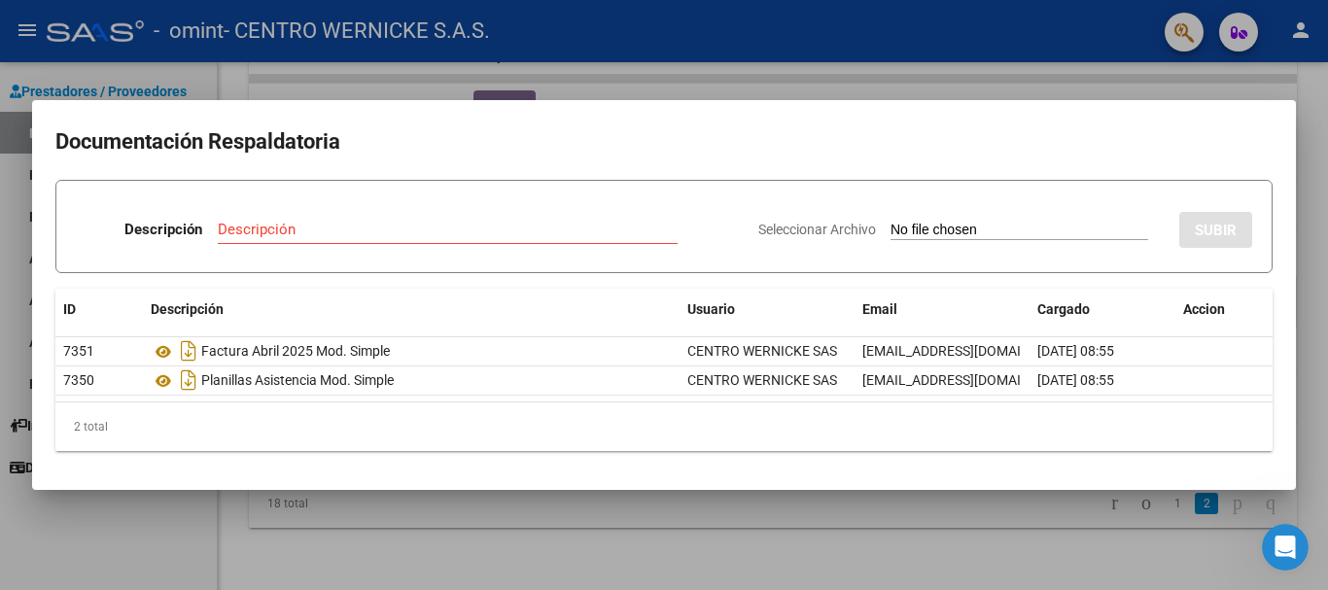
click at [1005, 90] on div at bounding box center [664, 295] width 1328 height 590
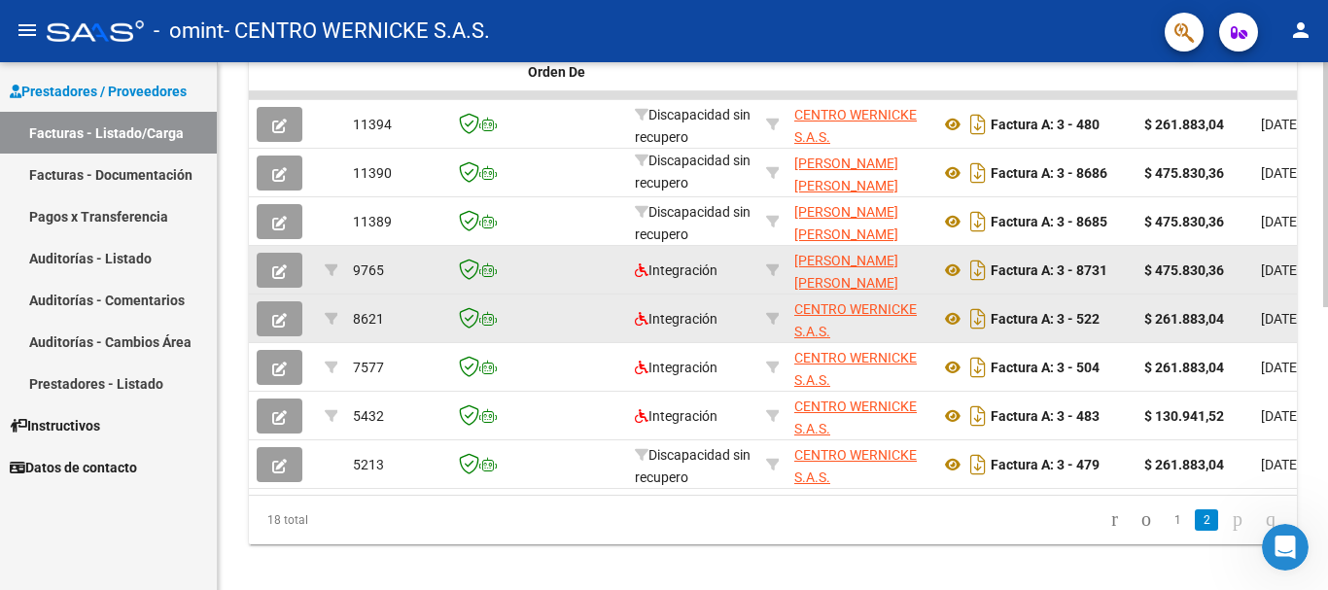
scroll to position [608, 0]
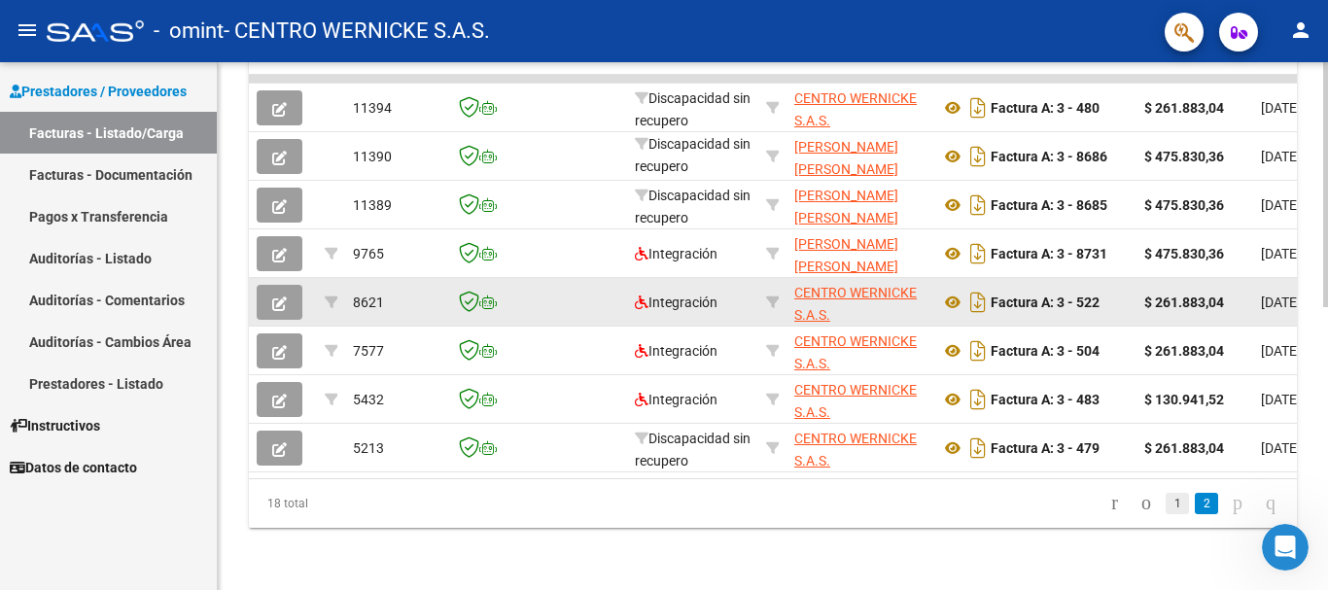
click at [1166, 501] on link "1" at bounding box center [1177, 503] width 23 height 21
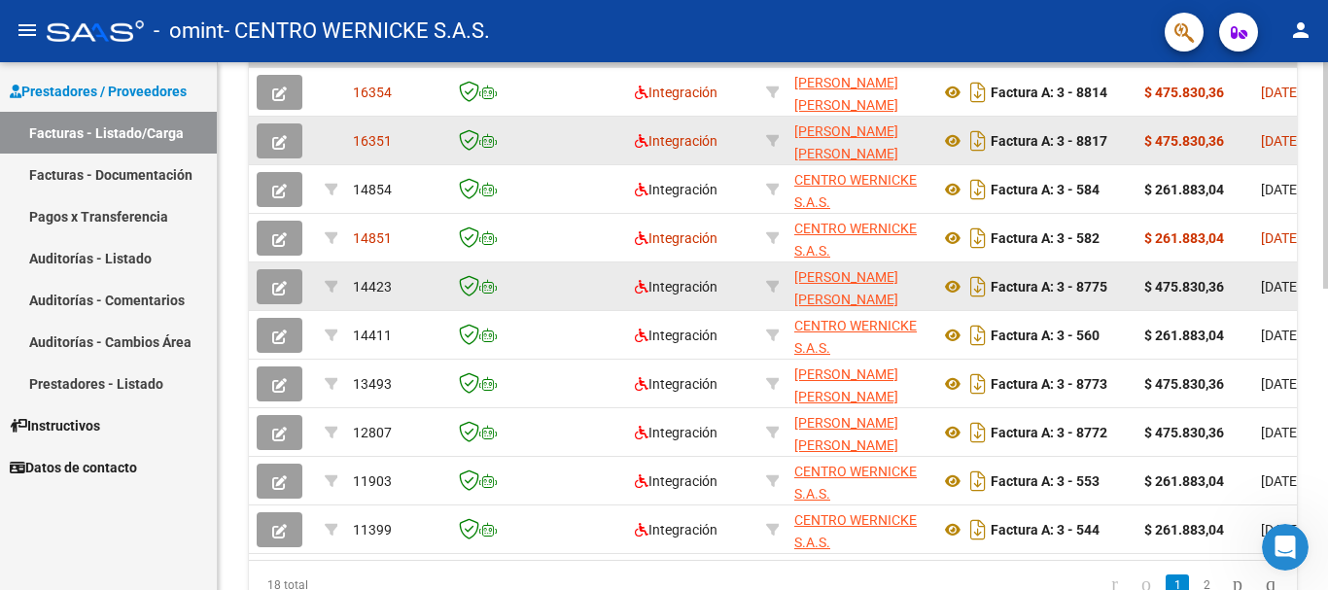
scroll to position [705, 0]
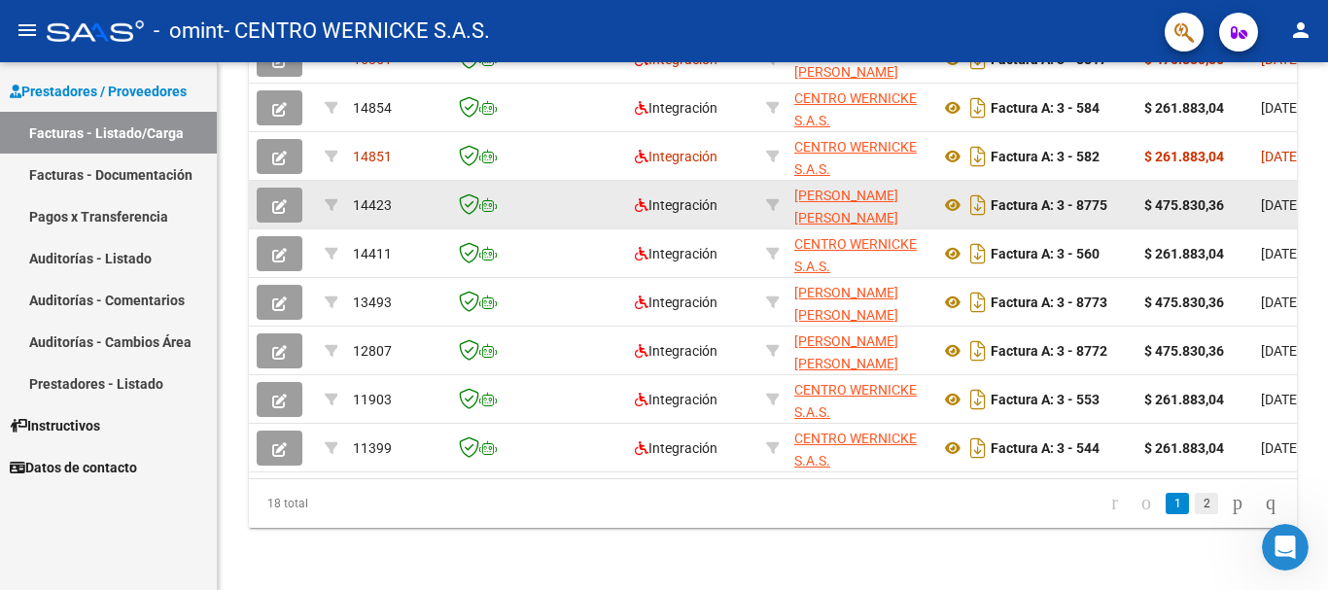
click at [1195, 502] on link "2" at bounding box center [1206, 503] width 23 height 21
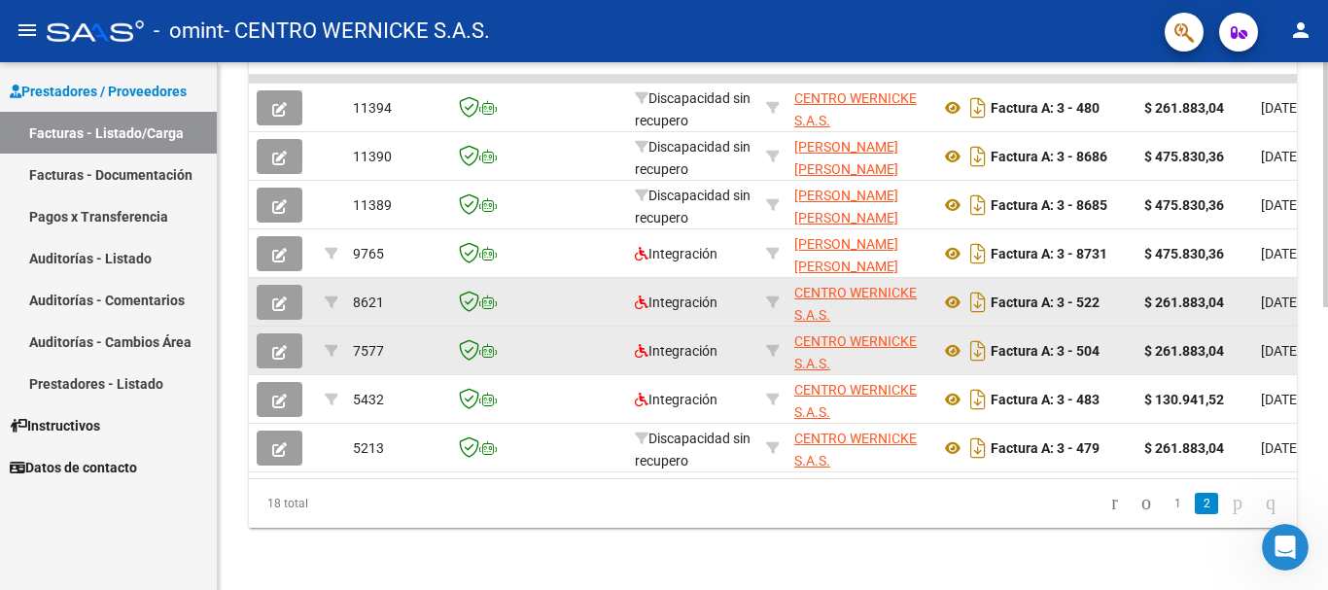
scroll to position [608, 0]
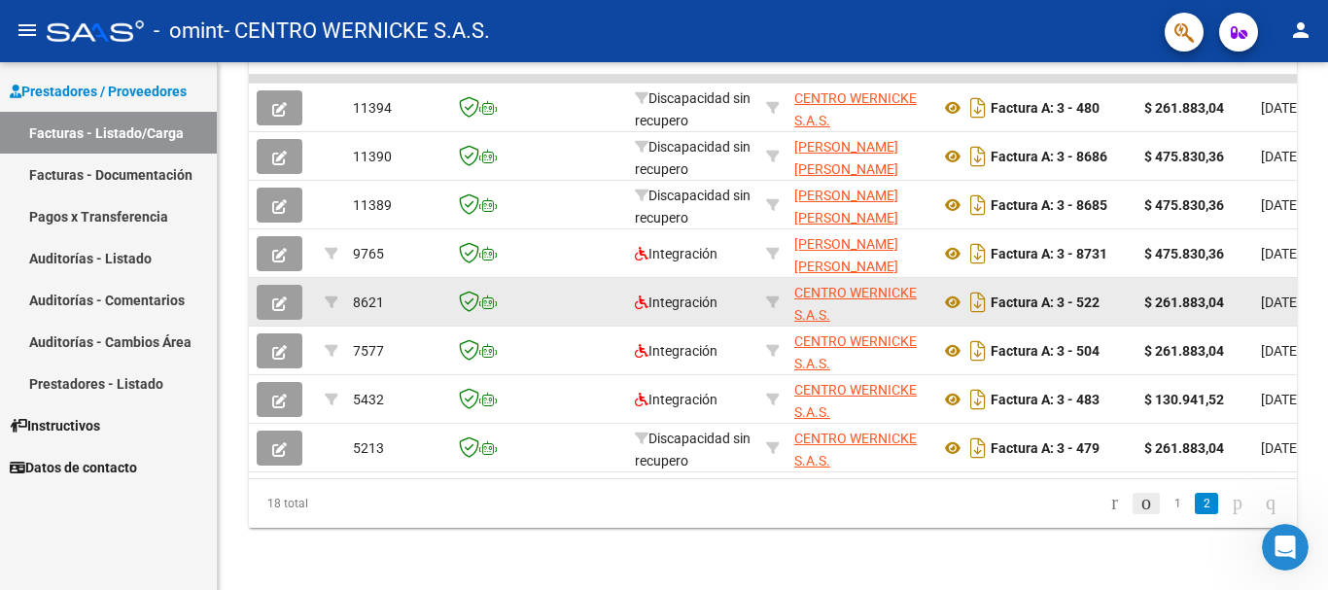
click at [1138, 503] on icon "go to previous page" at bounding box center [1146, 502] width 16 height 23
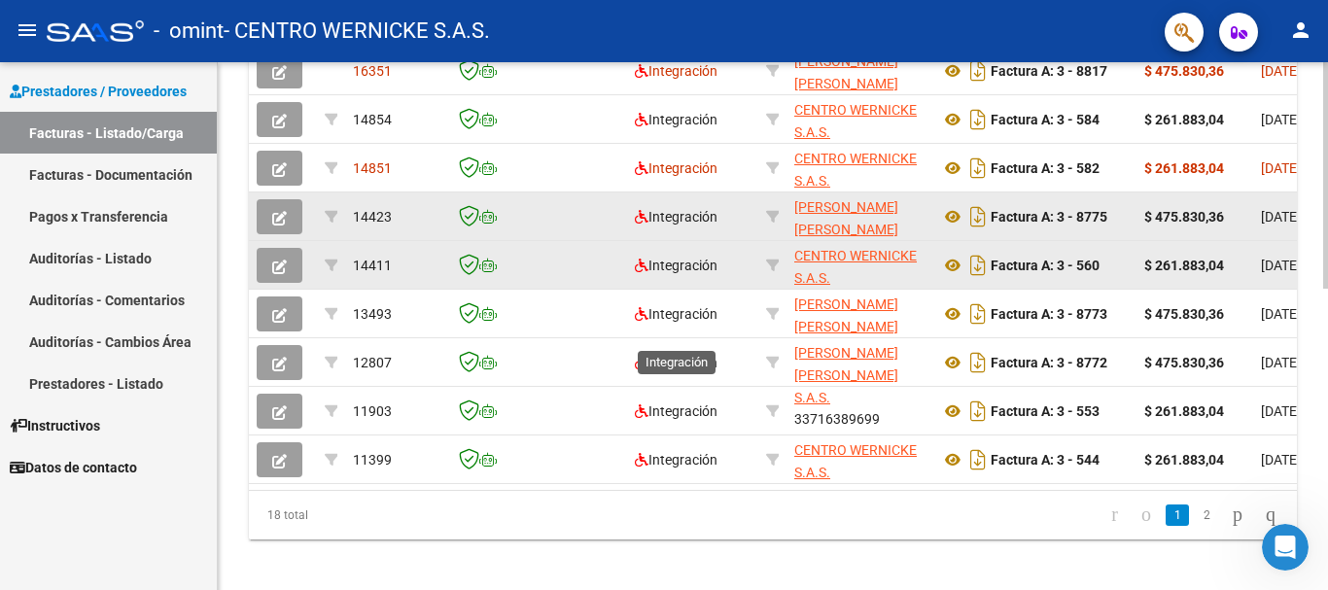
scroll to position [705, 0]
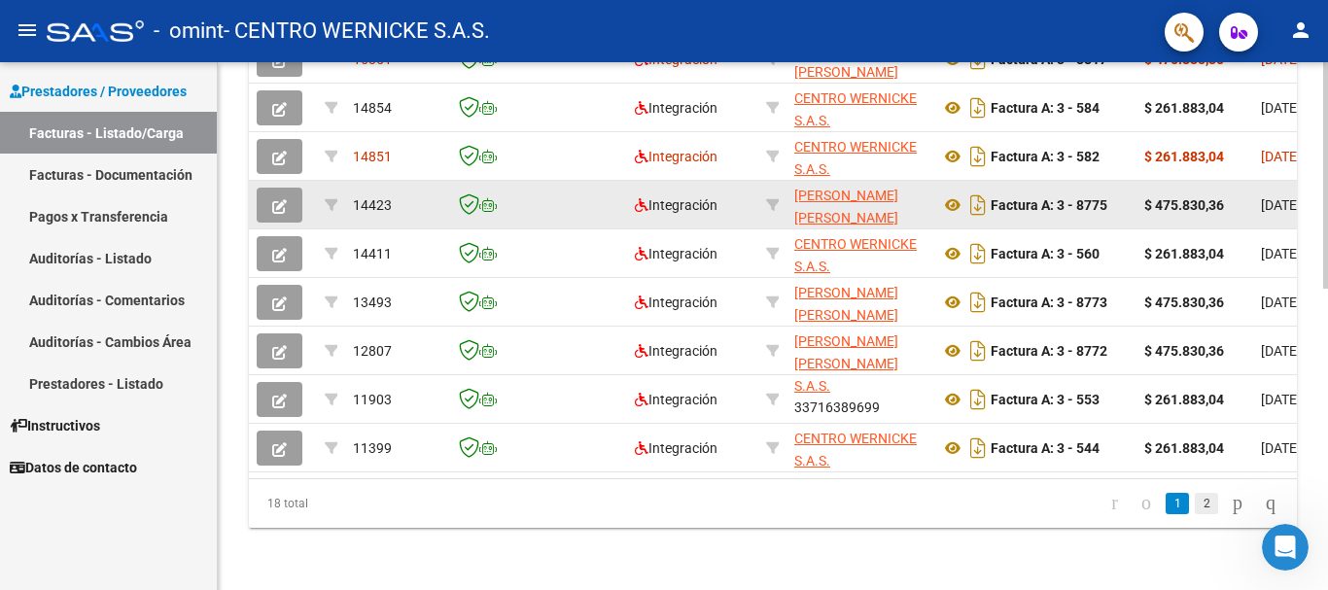
click at [1195, 499] on link "2" at bounding box center [1206, 503] width 23 height 21
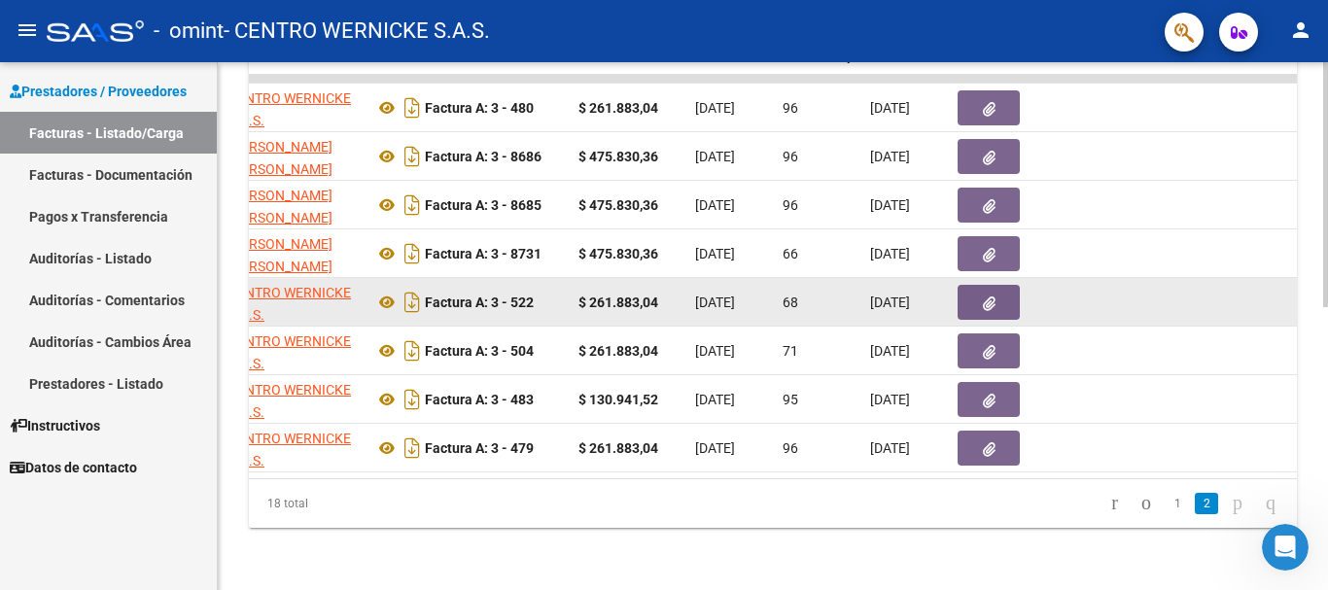
scroll to position [0, 881]
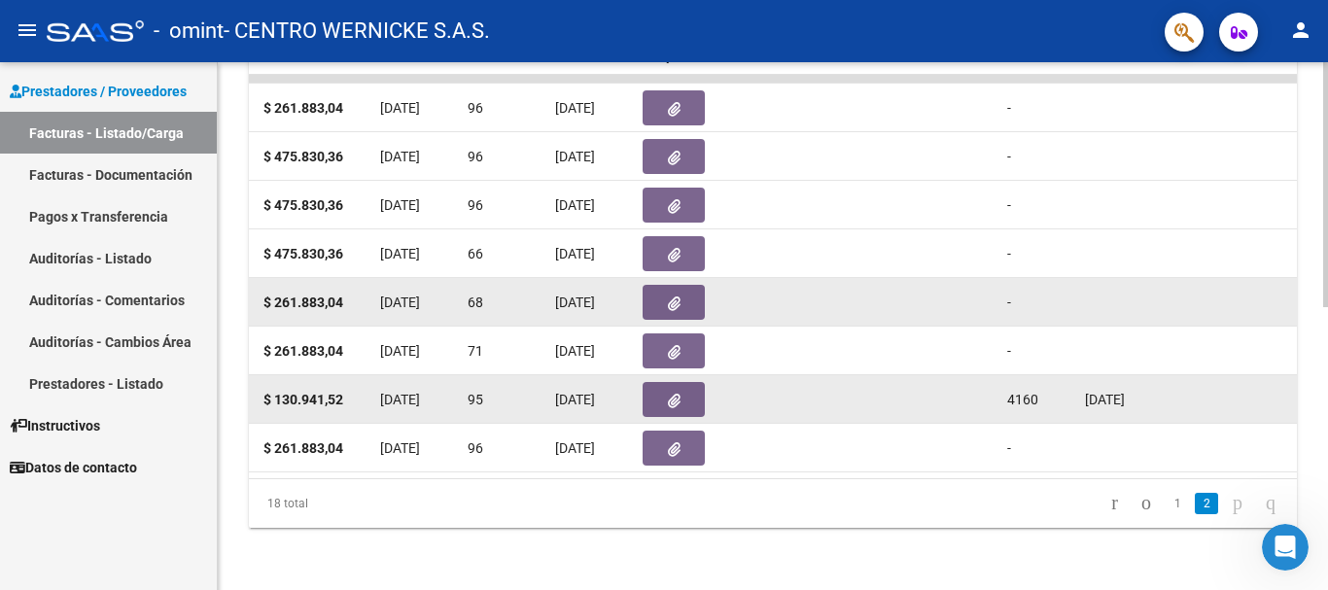
click at [1028, 392] on span "4160" at bounding box center [1022, 400] width 31 height 16
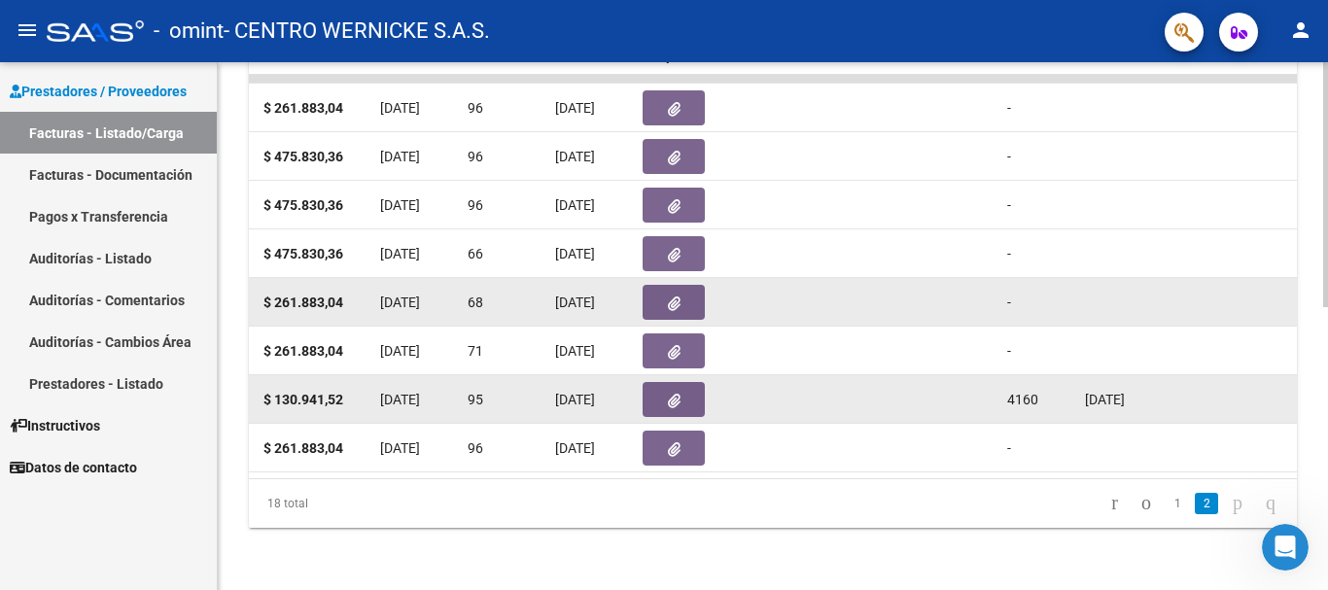
click at [1028, 392] on span "4160" at bounding box center [1022, 400] width 31 height 16
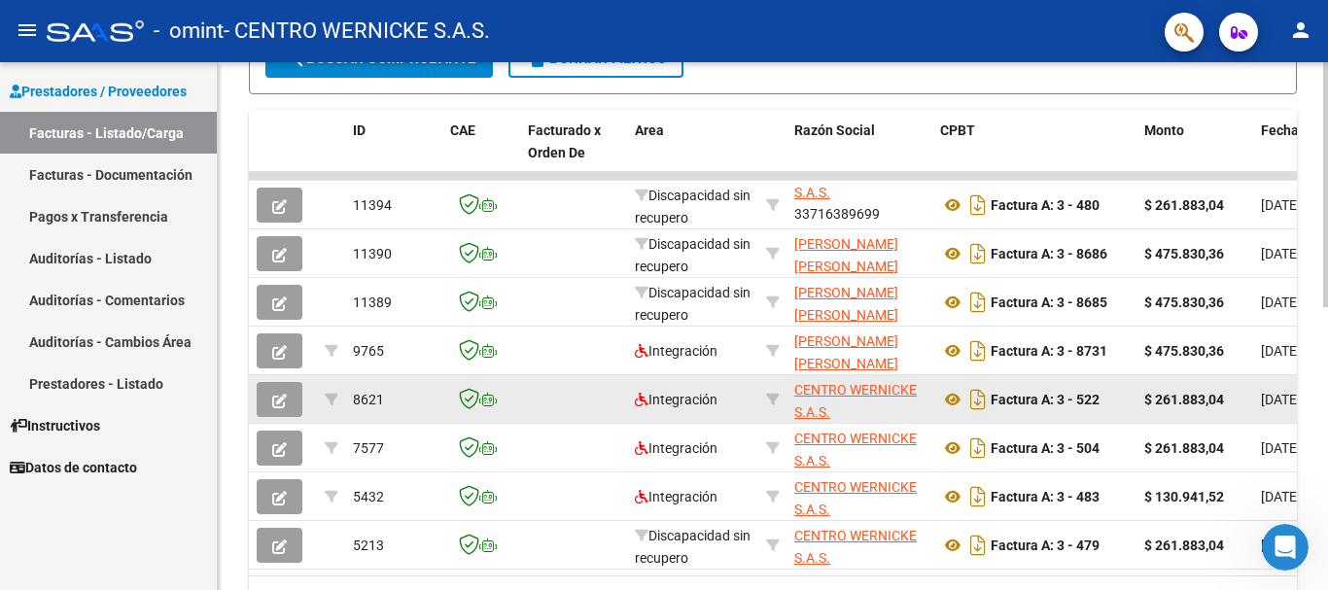
scroll to position [608, 0]
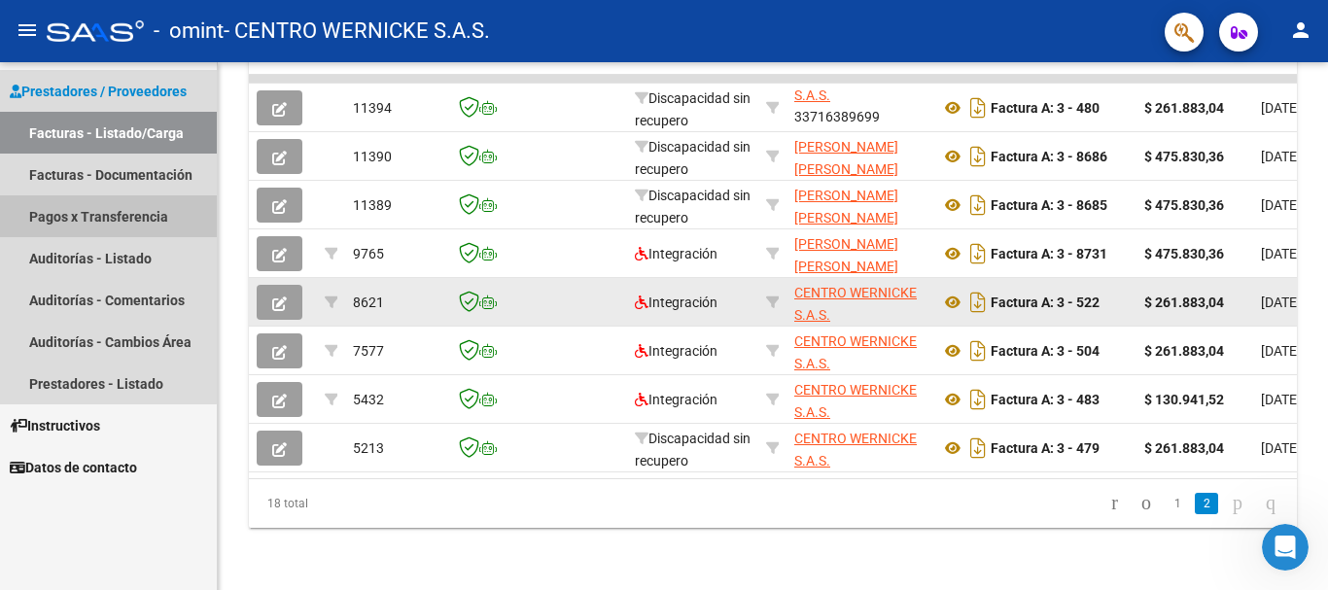
click at [77, 211] on link "Pagos x Transferencia" at bounding box center [108, 216] width 217 height 42
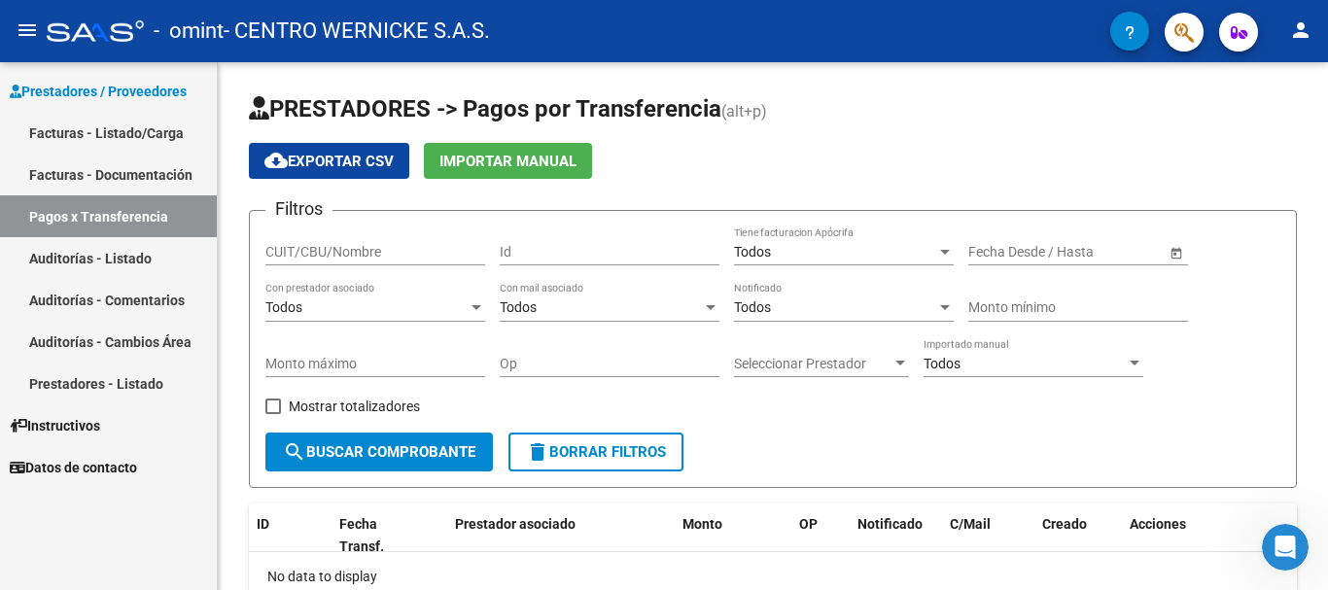
click at [122, 127] on link "Facturas - Listado/Carga" at bounding box center [108, 133] width 217 height 42
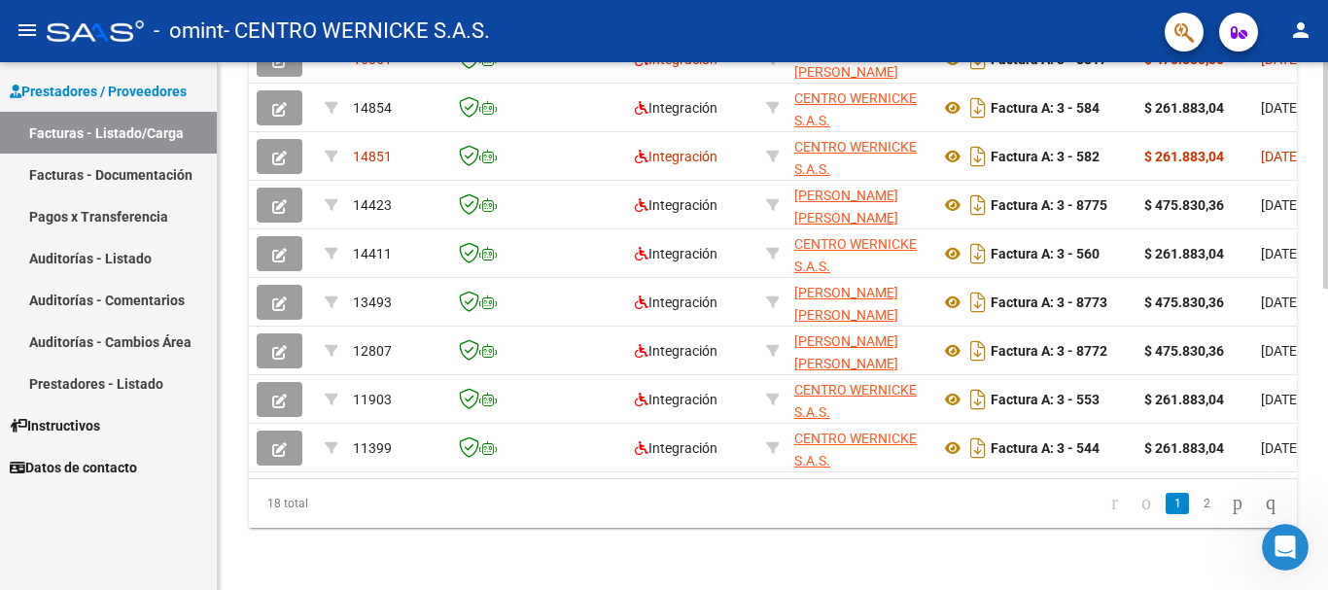
scroll to position [24, 0]
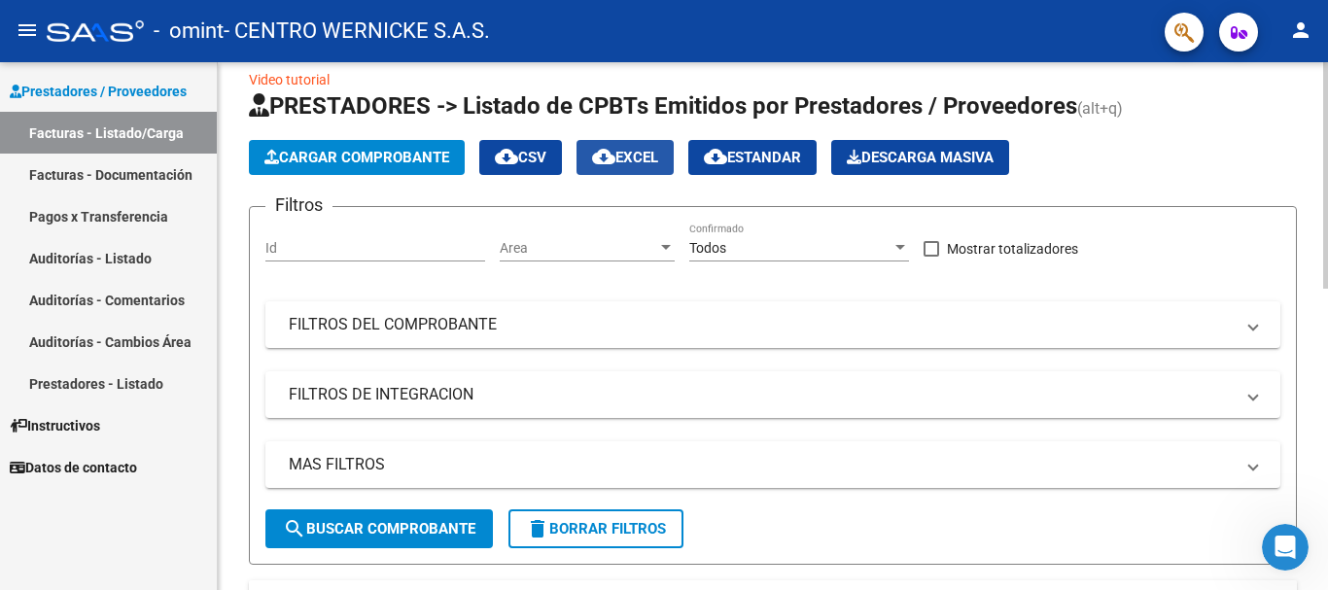
click at [648, 157] on span "cloud_download EXCEL" at bounding box center [625, 157] width 66 height 17
